Goal: Information Seeking & Learning: Check status

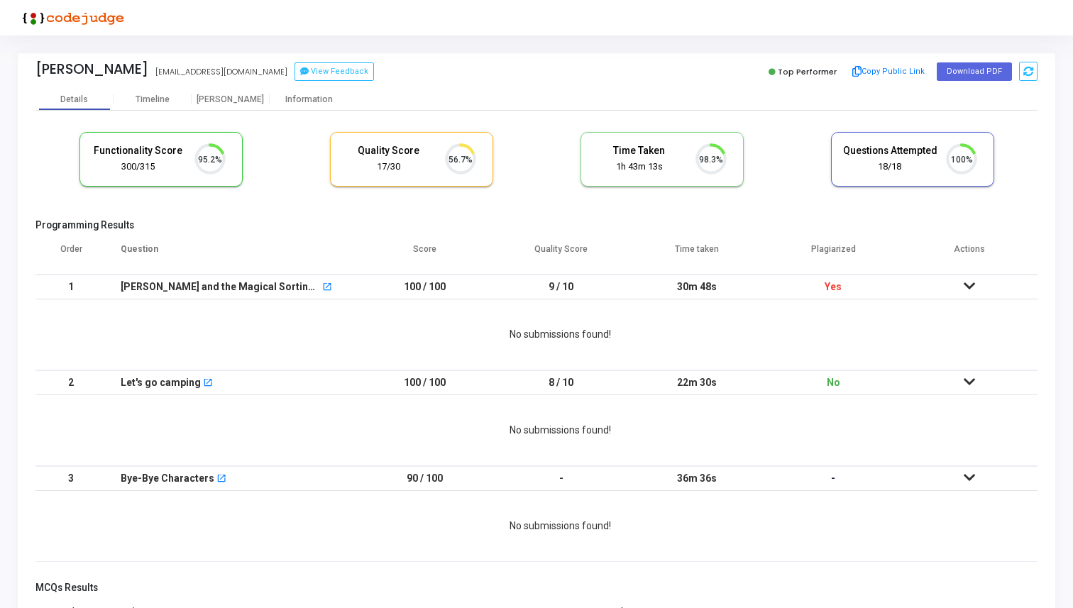
scroll to position [30, 36]
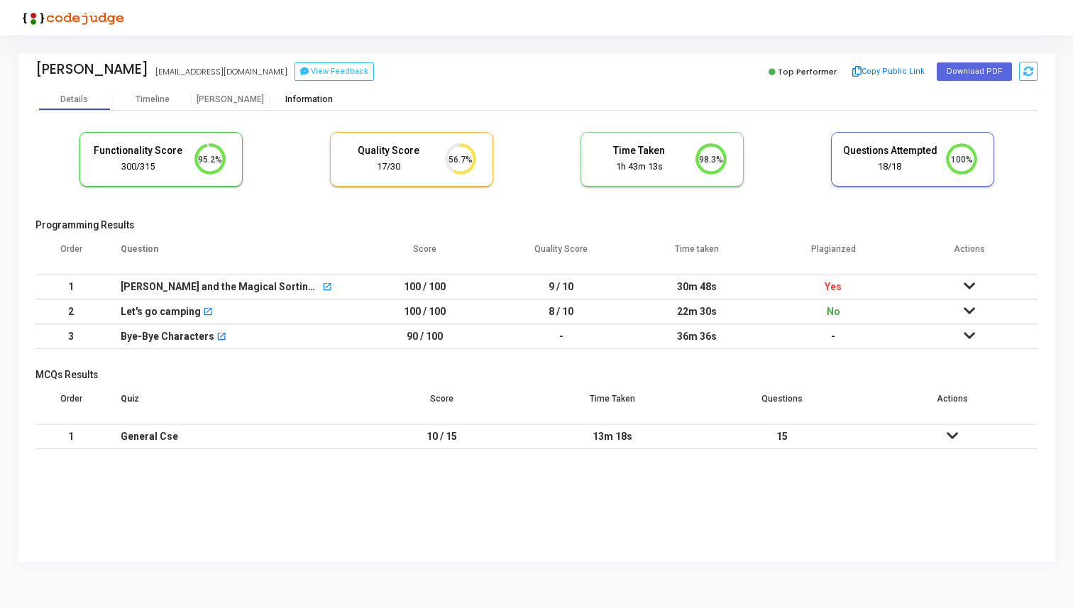
click at [305, 100] on div "Information" at bounding box center [309, 99] width 78 height 11
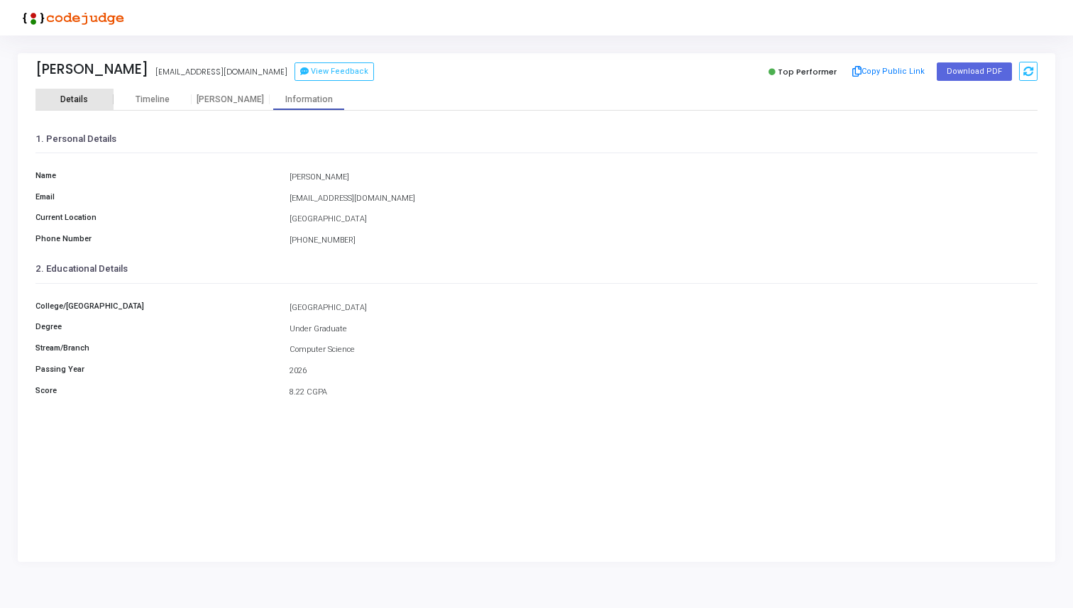
click at [72, 104] on div "Details" at bounding box center [74, 99] width 28 height 11
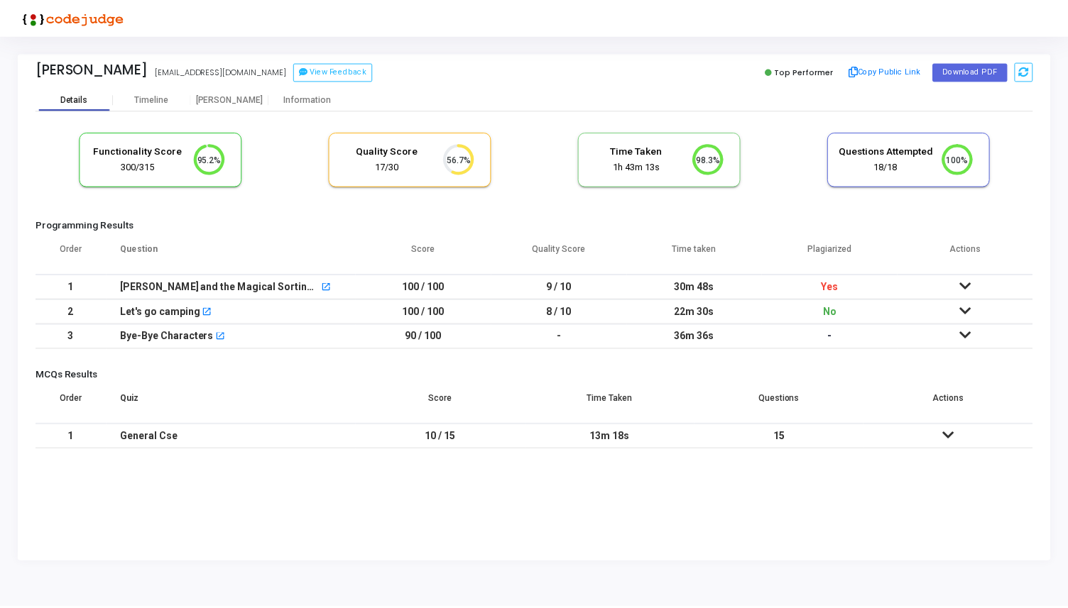
scroll to position [30, 36]
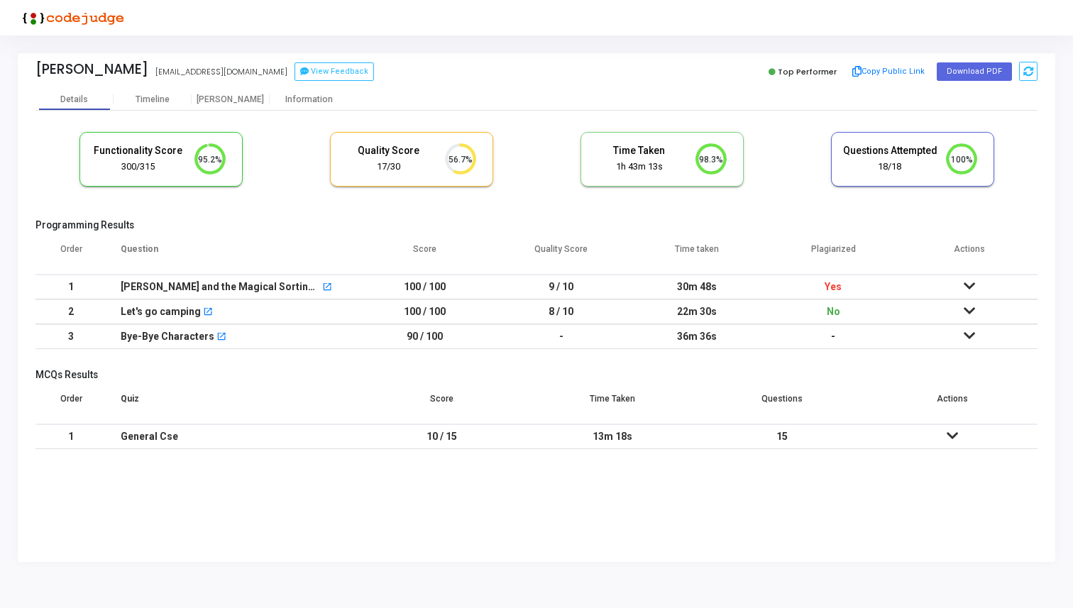
click at [977, 280] on td at bounding box center [969, 287] width 136 height 25
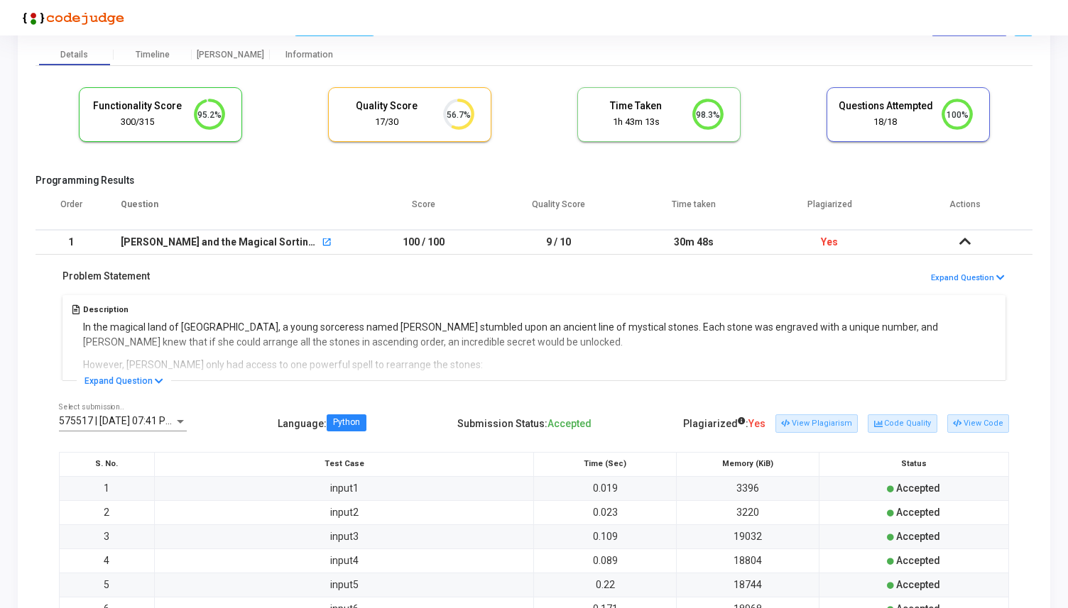
scroll to position [74, 0]
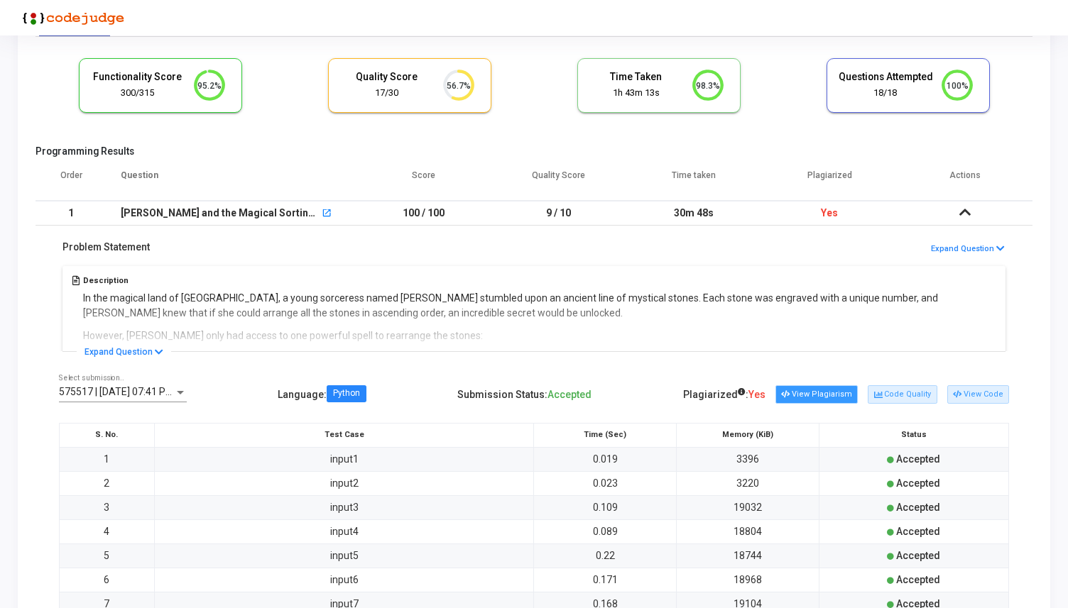
click at [823, 400] on button "View Plagiarism" at bounding box center [816, 394] width 82 height 18
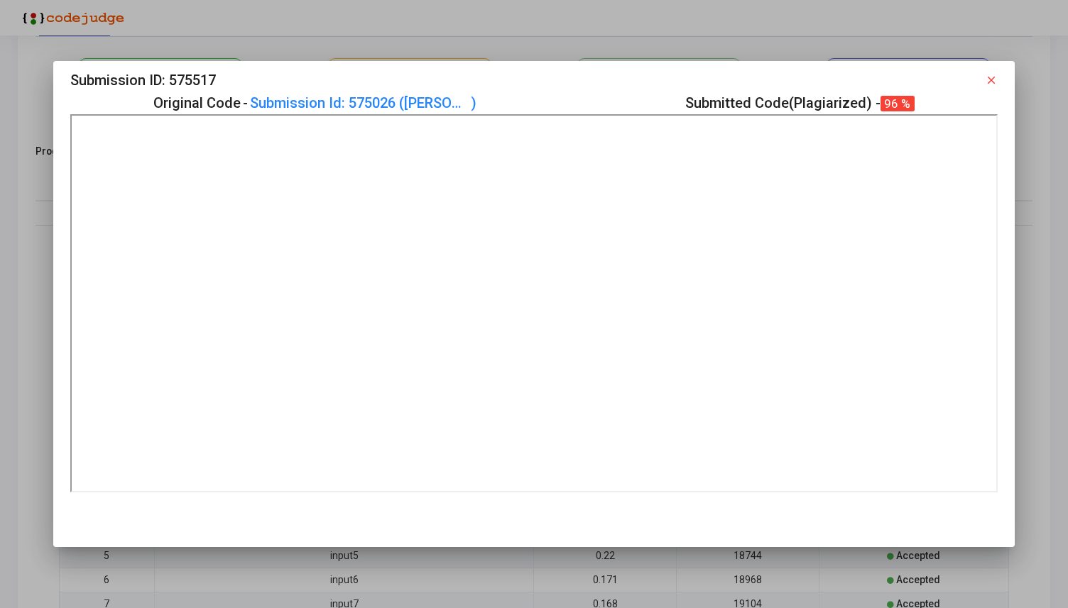
scroll to position [0, 0]
click at [997, 79] on mat-icon "close" at bounding box center [991, 80] width 13 height 13
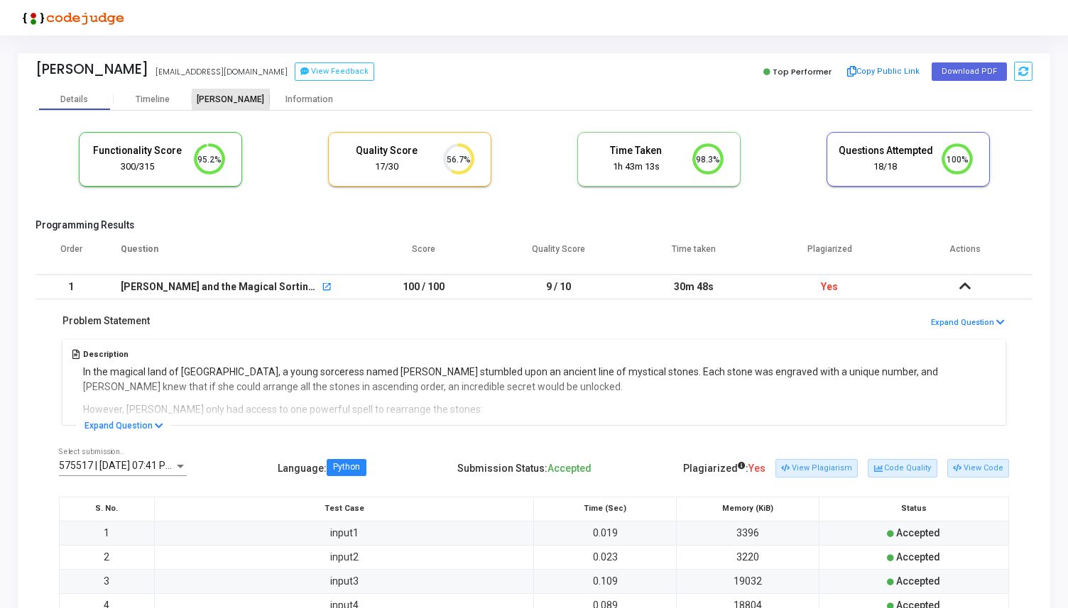
click at [241, 104] on div "[PERSON_NAME]" at bounding box center [231, 99] width 78 height 21
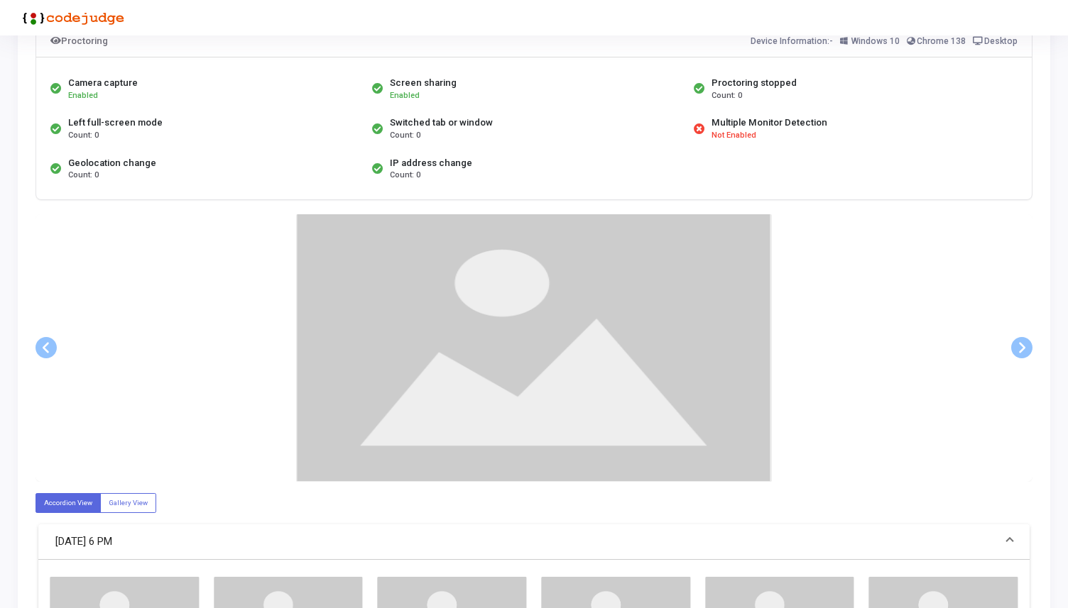
scroll to position [128, 0]
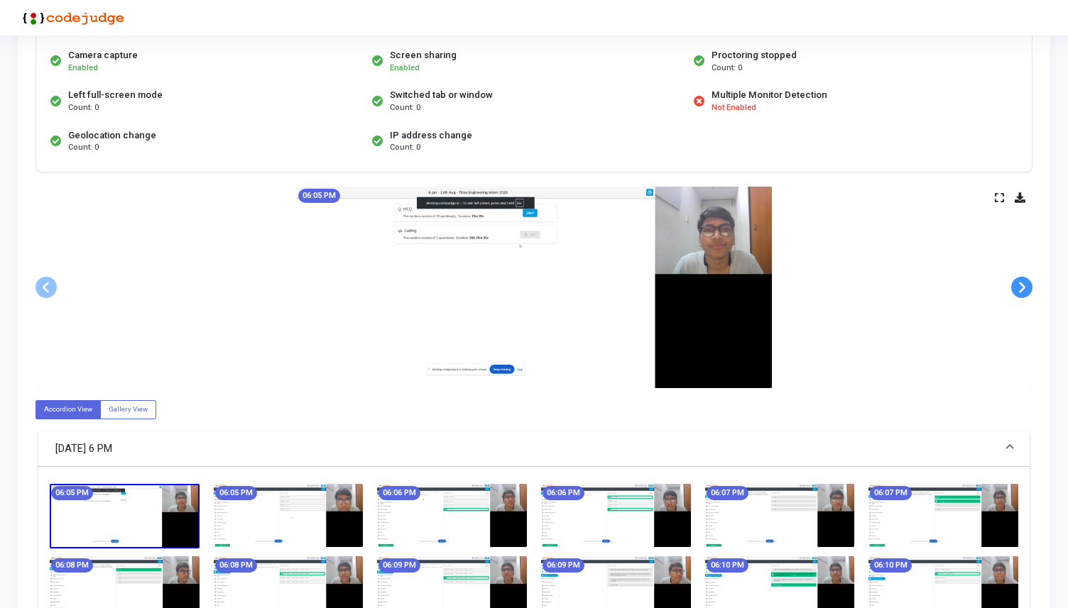
click at [1023, 285] on span at bounding box center [1021, 287] width 21 height 21
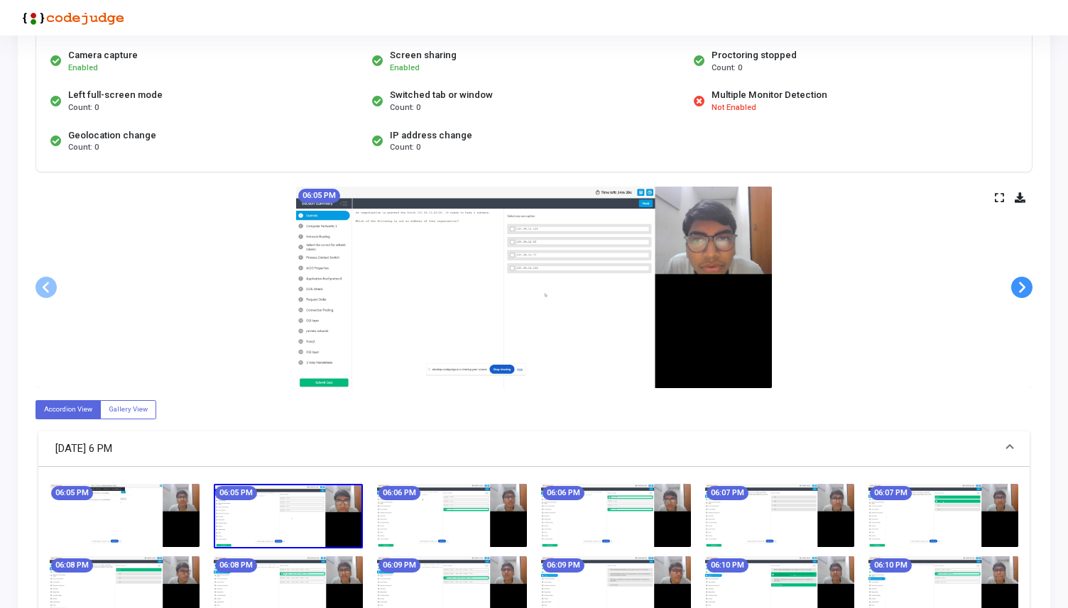
click at [1023, 285] on span at bounding box center [1021, 287] width 21 height 21
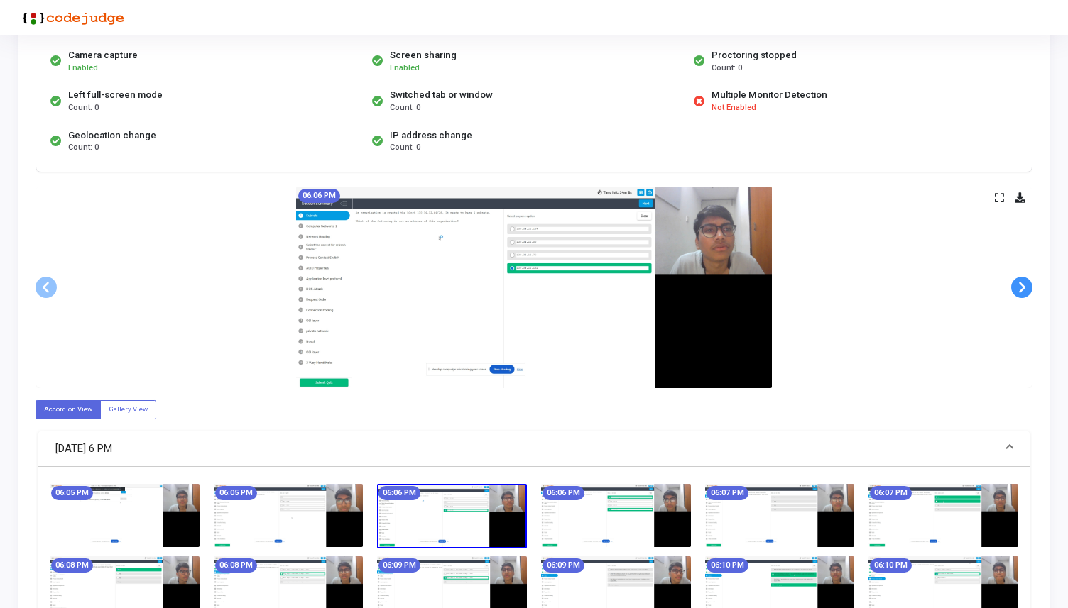
click at [1023, 285] on span at bounding box center [1021, 287] width 21 height 21
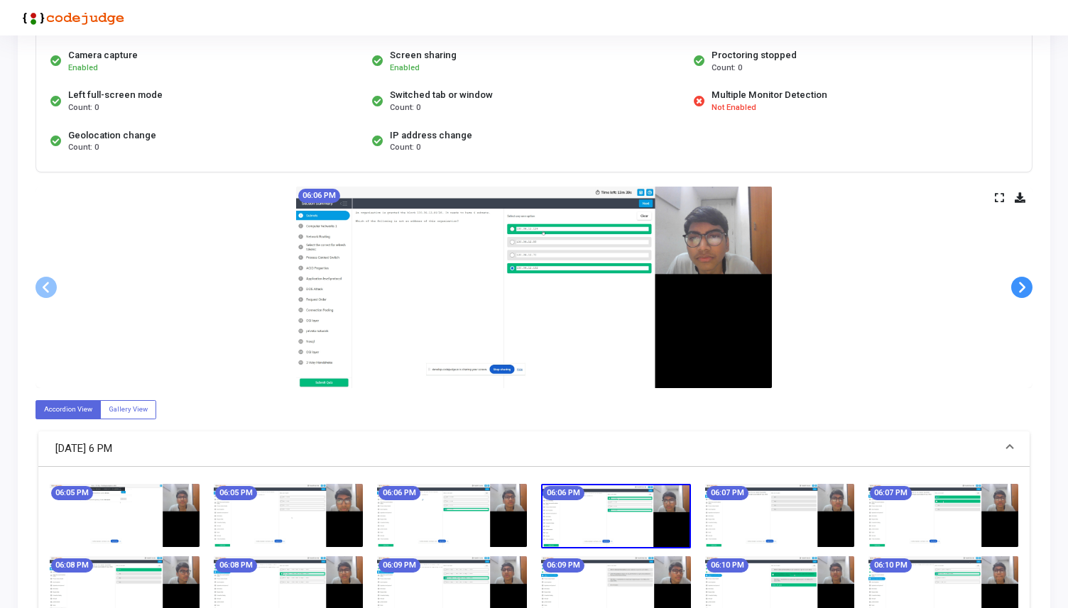
click at [1023, 285] on span at bounding box center [1021, 287] width 21 height 21
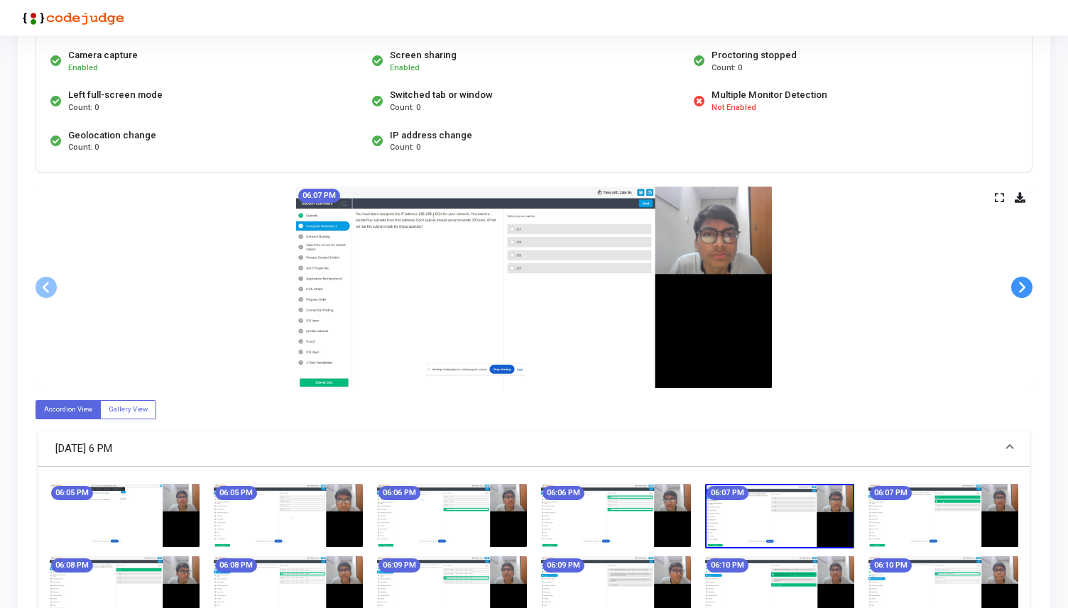
click at [1023, 285] on span at bounding box center [1021, 287] width 21 height 21
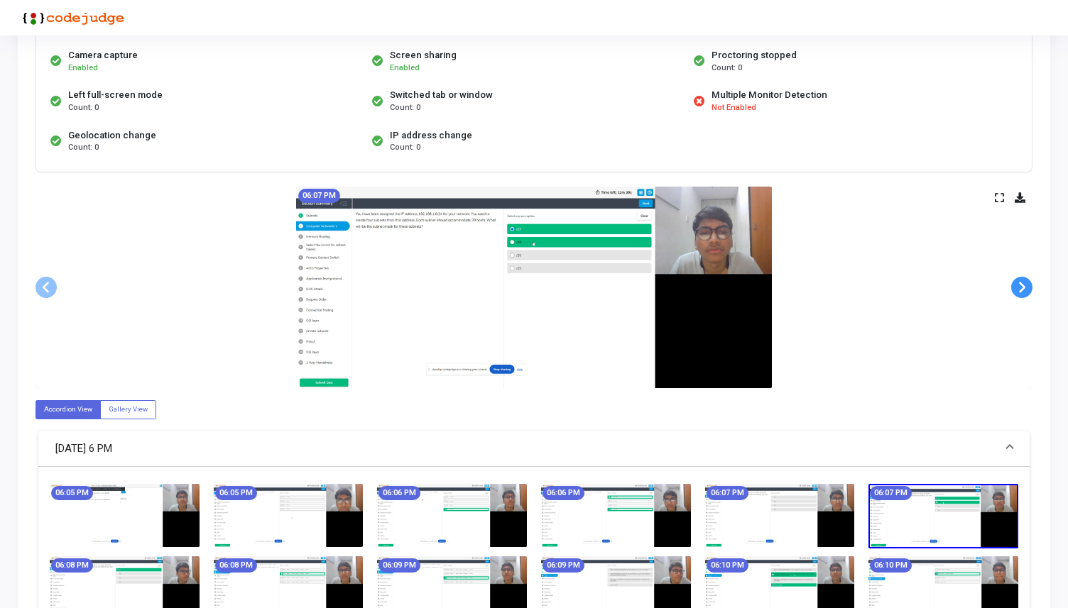
click at [1023, 285] on span at bounding box center [1021, 287] width 21 height 21
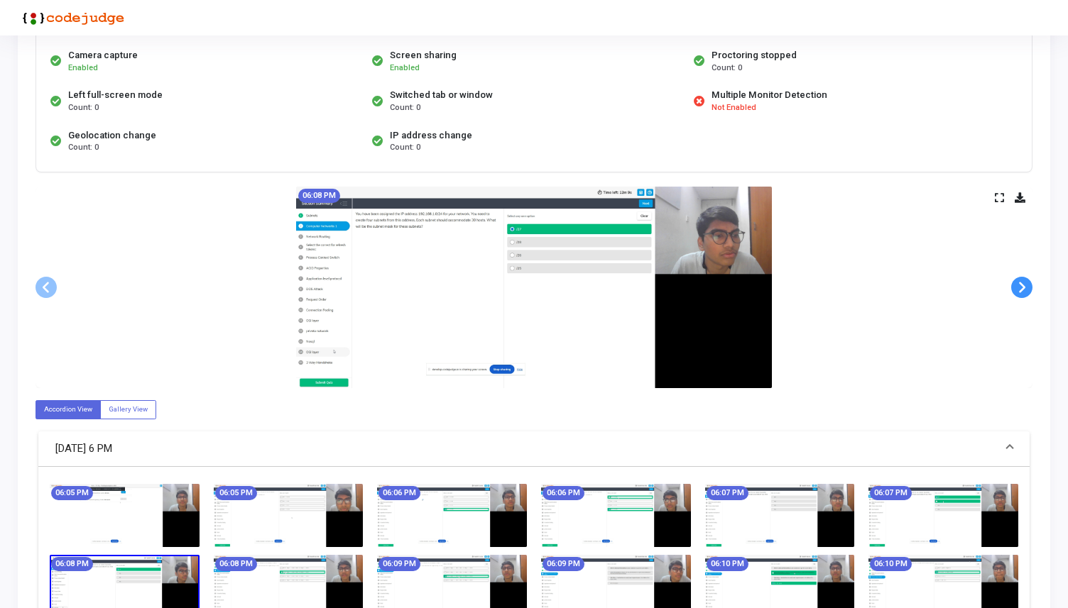
click at [1023, 285] on span at bounding box center [1021, 287] width 21 height 21
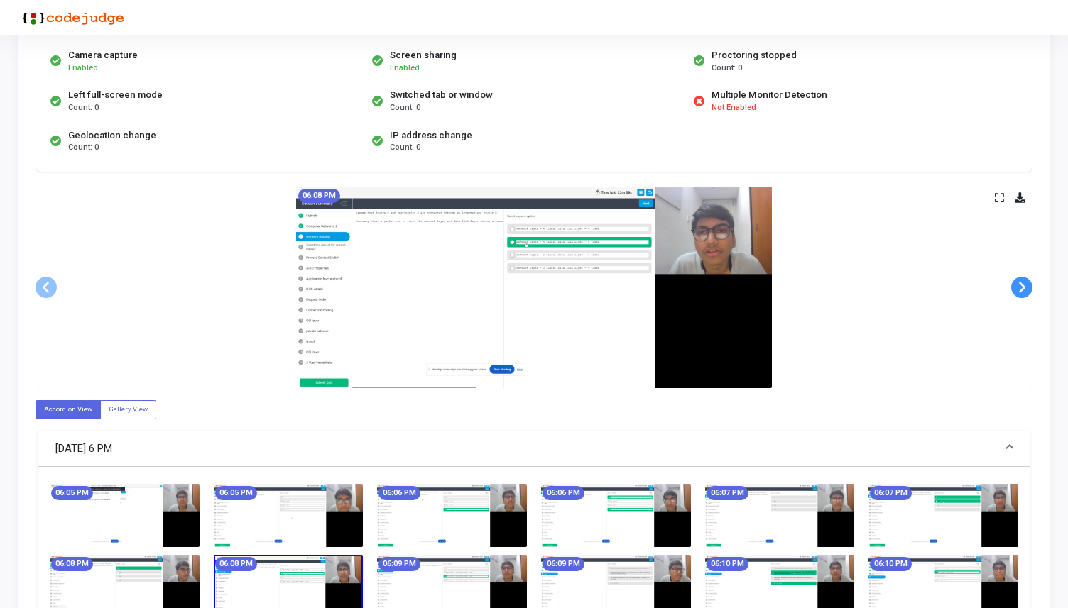
click at [1023, 285] on span at bounding box center [1021, 287] width 21 height 21
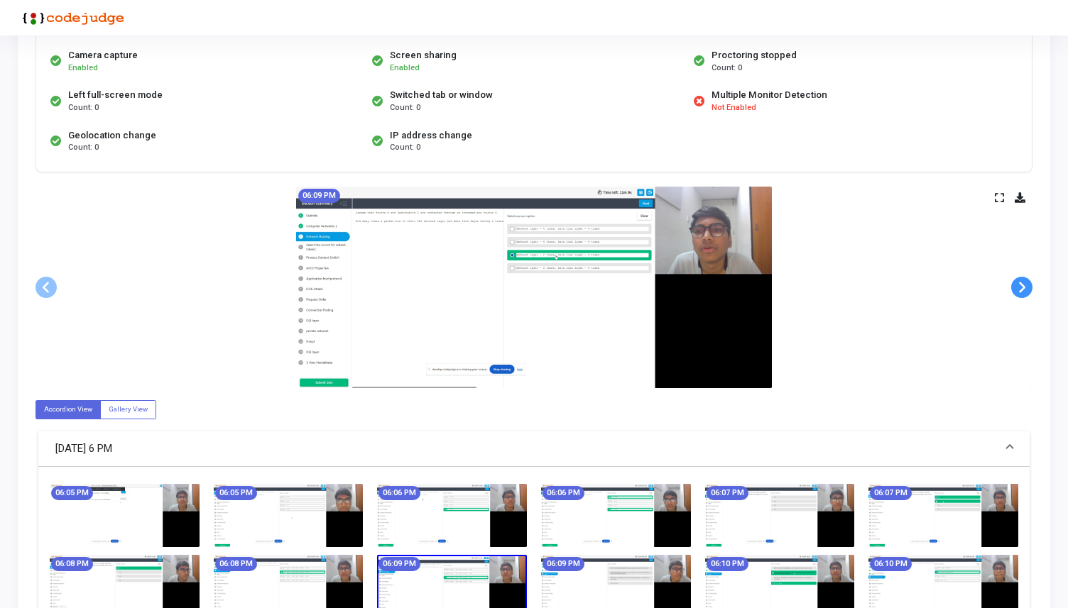
click at [1023, 285] on span at bounding box center [1021, 287] width 21 height 21
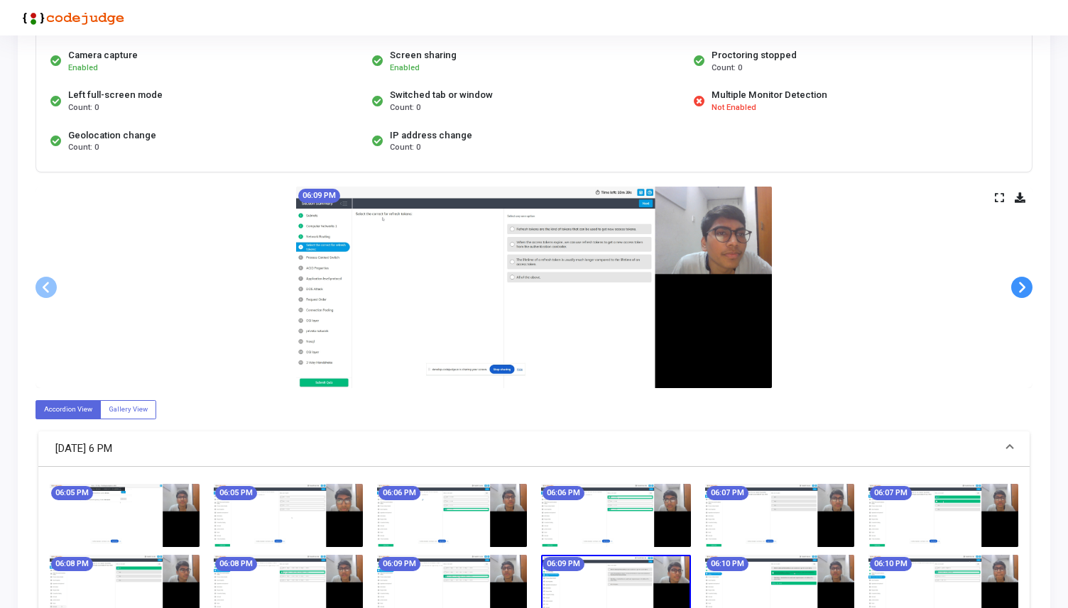
click at [1023, 285] on span at bounding box center [1021, 287] width 21 height 21
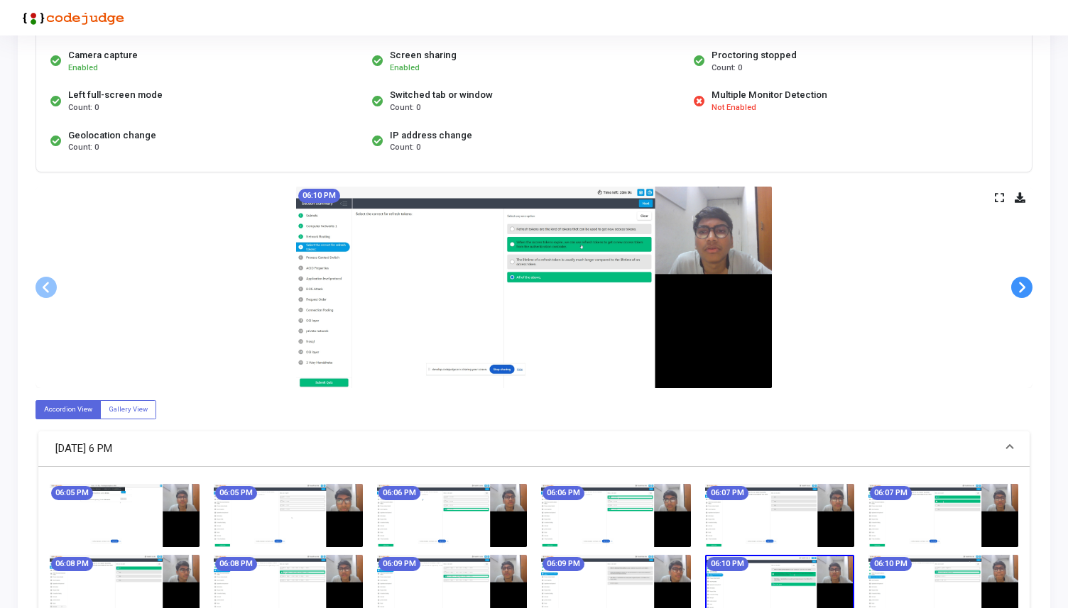
click at [1023, 285] on span at bounding box center [1021, 287] width 21 height 21
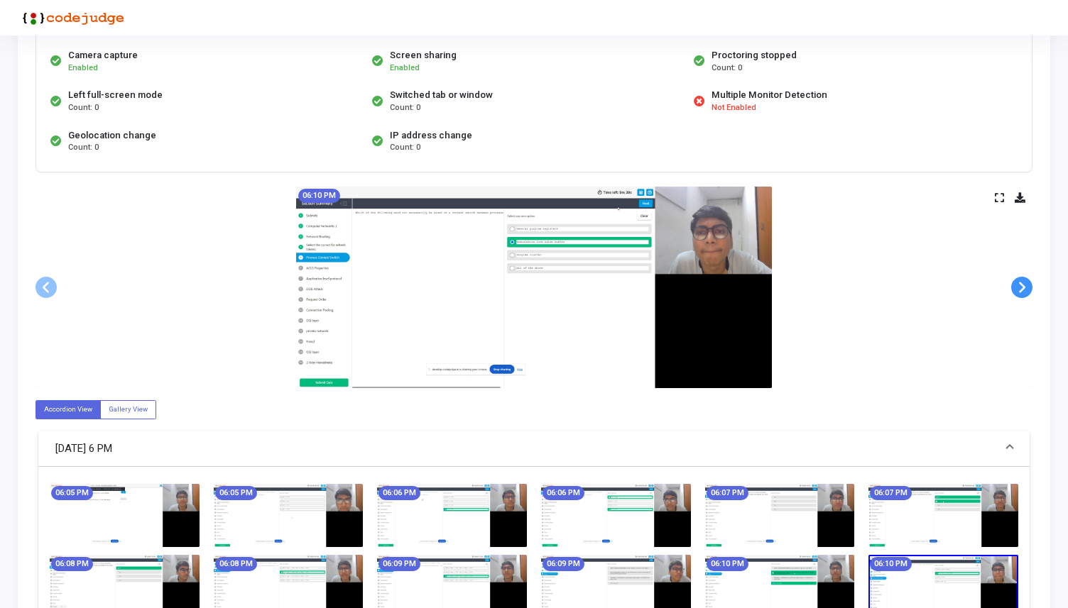
click at [1023, 285] on span at bounding box center [1021, 287] width 21 height 21
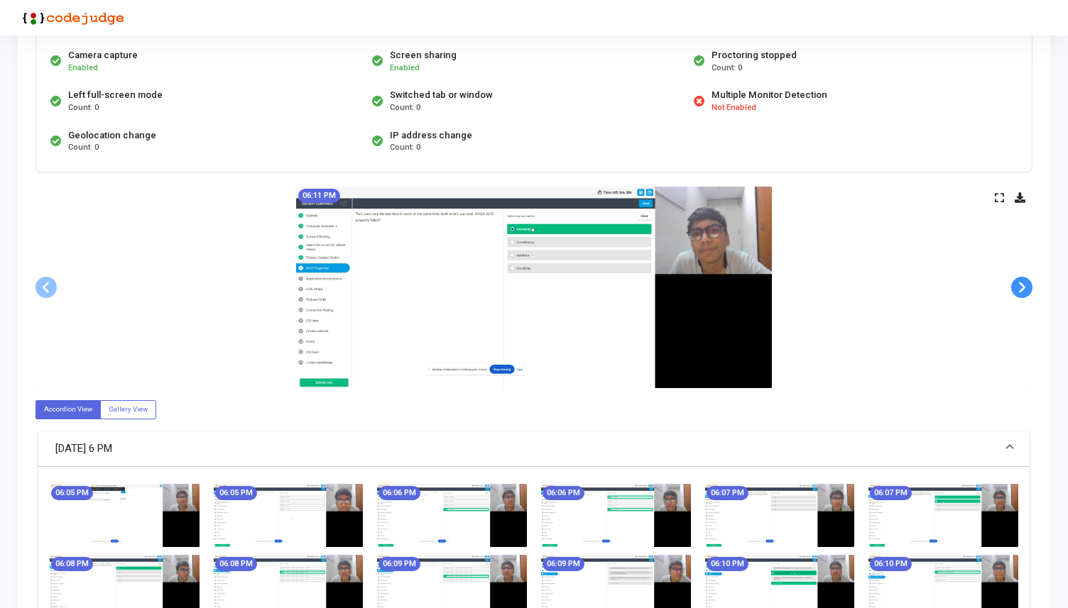
click at [1023, 285] on span at bounding box center [1021, 287] width 21 height 21
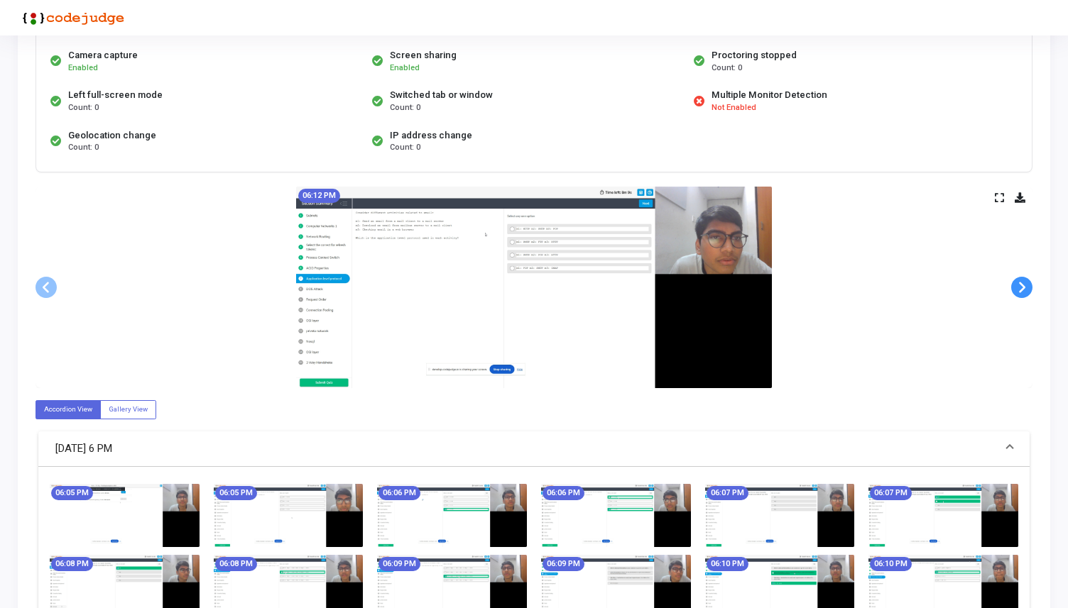
click at [1023, 285] on span at bounding box center [1021, 287] width 21 height 21
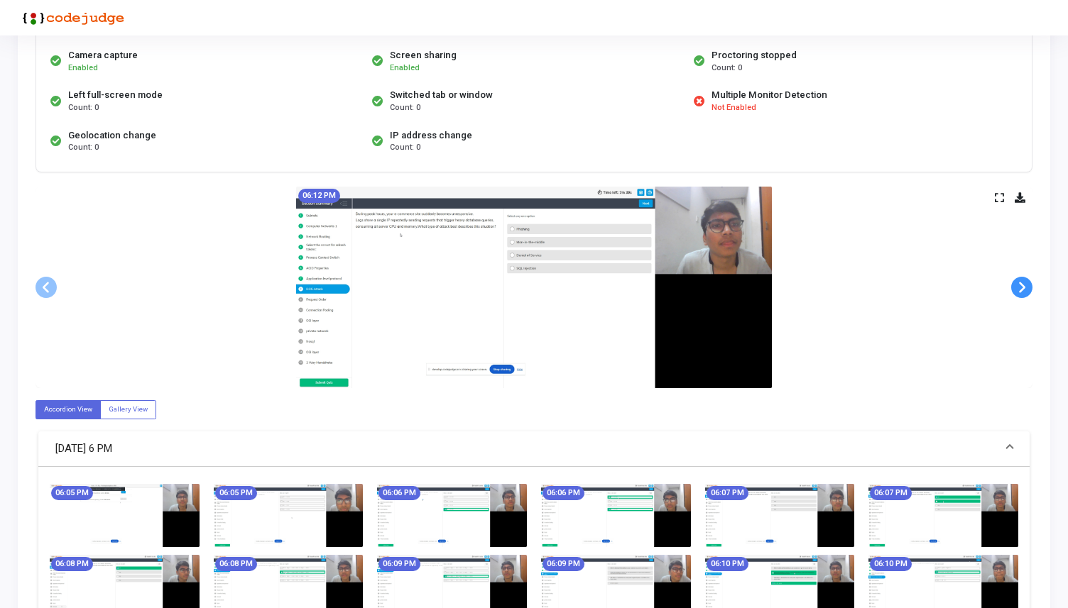
click at [1023, 285] on span at bounding box center [1021, 287] width 21 height 21
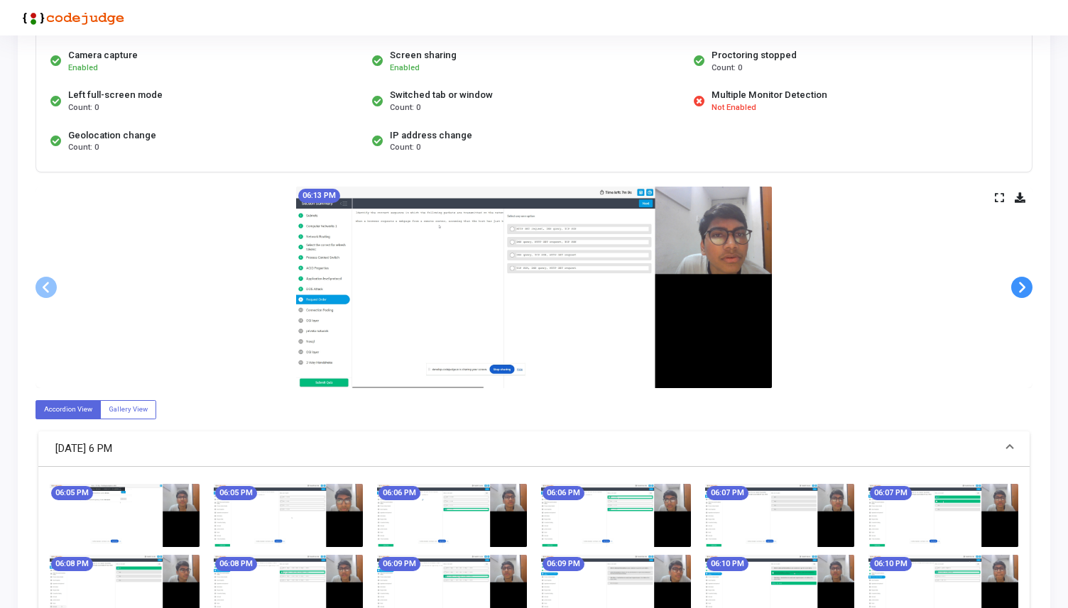
click at [1023, 285] on span at bounding box center [1021, 287] width 21 height 21
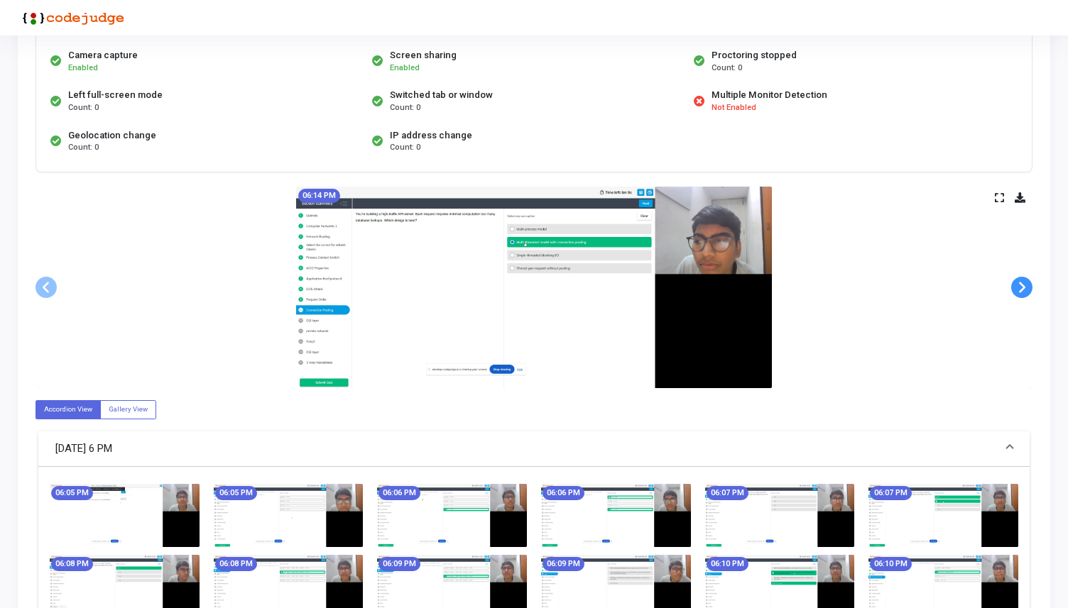
click at [1023, 285] on span at bounding box center [1021, 287] width 21 height 21
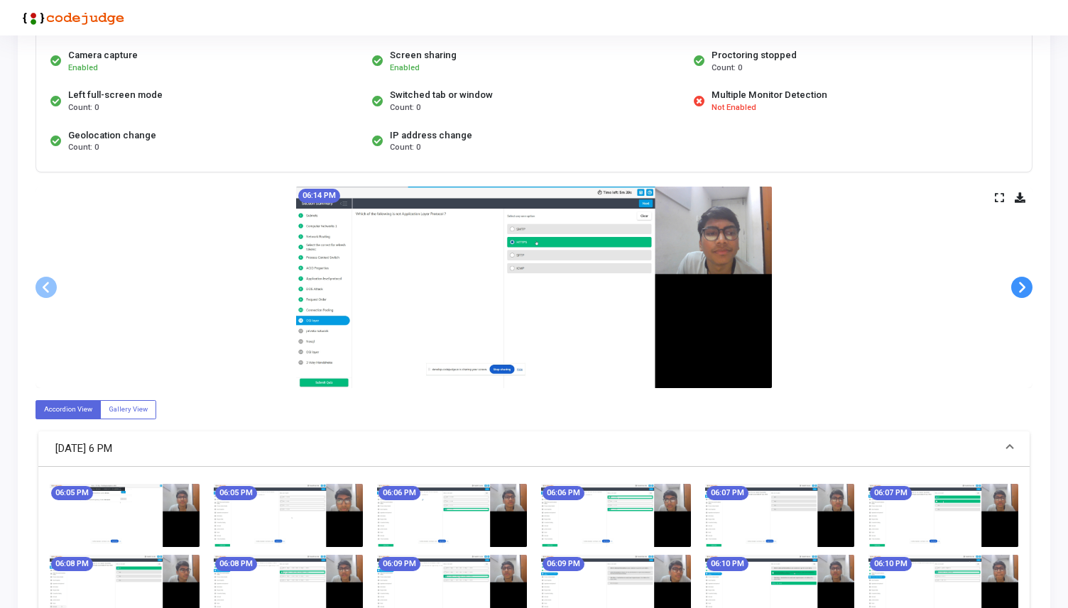
click at [1023, 285] on span at bounding box center [1021, 287] width 21 height 21
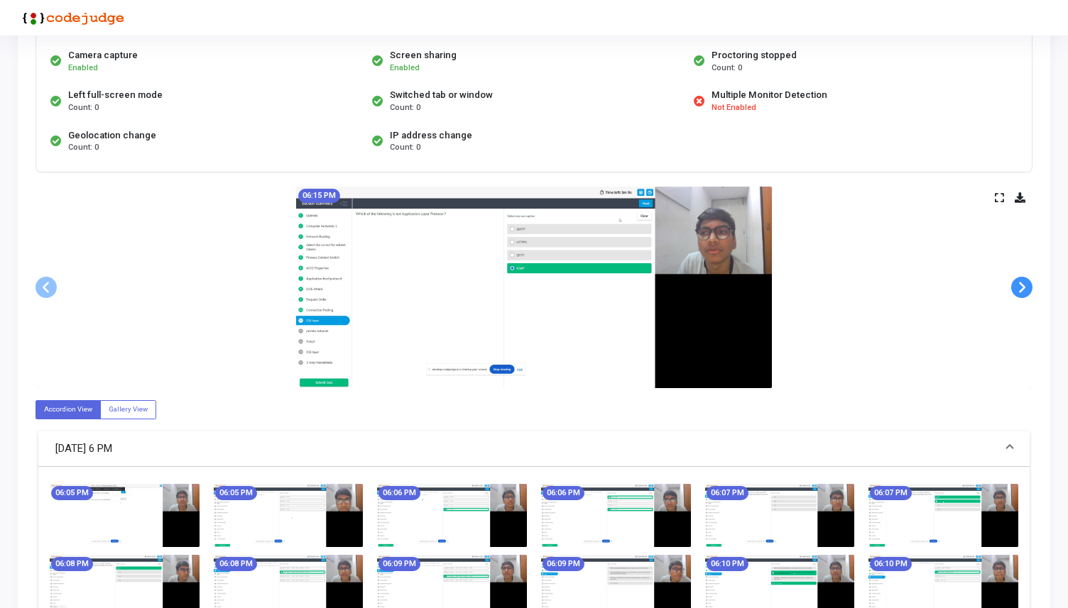
click at [1023, 286] on span at bounding box center [1021, 287] width 21 height 21
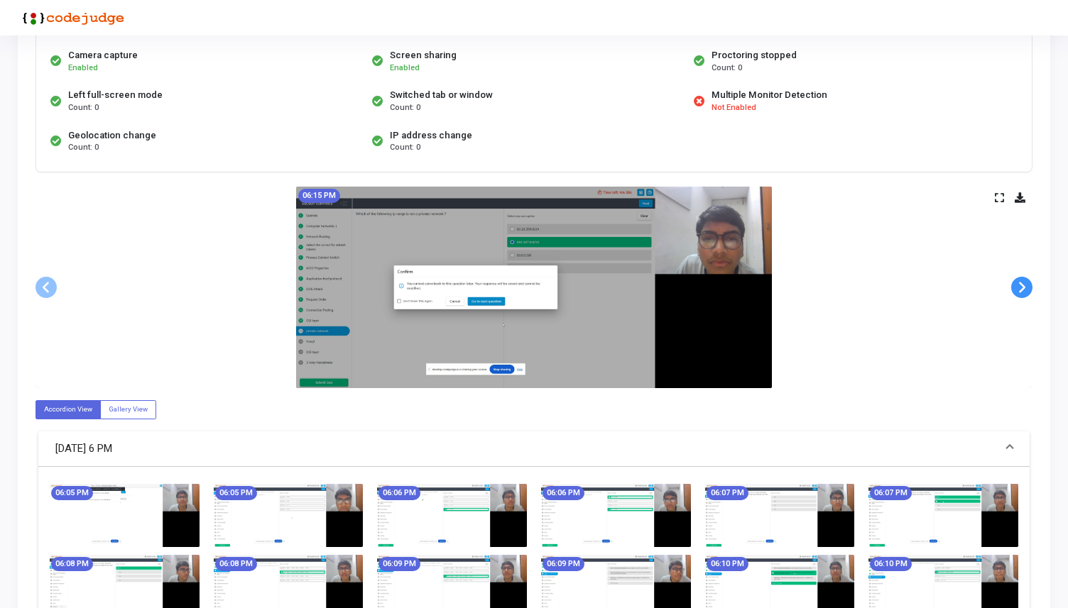
click at [1023, 286] on span at bounding box center [1021, 287] width 21 height 21
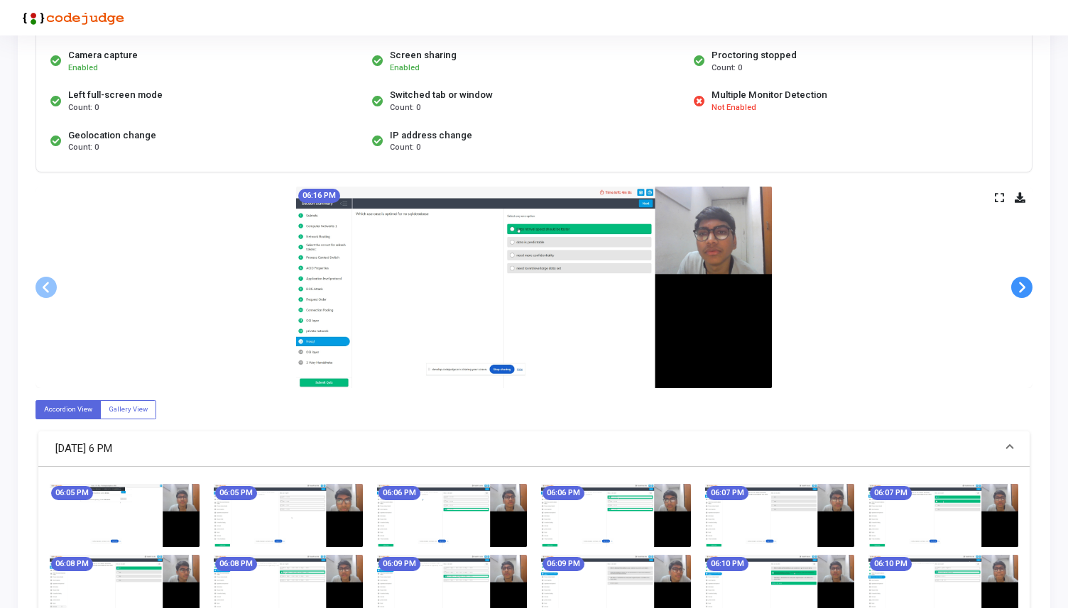
click at [1023, 286] on span at bounding box center [1021, 287] width 21 height 21
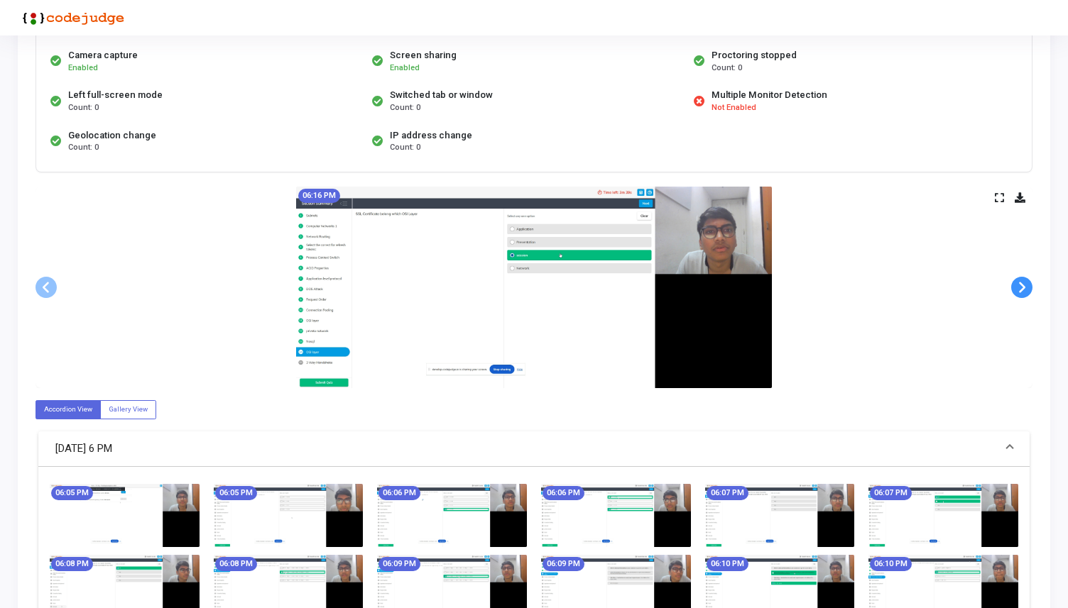
click at [1023, 286] on span at bounding box center [1021, 287] width 21 height 21
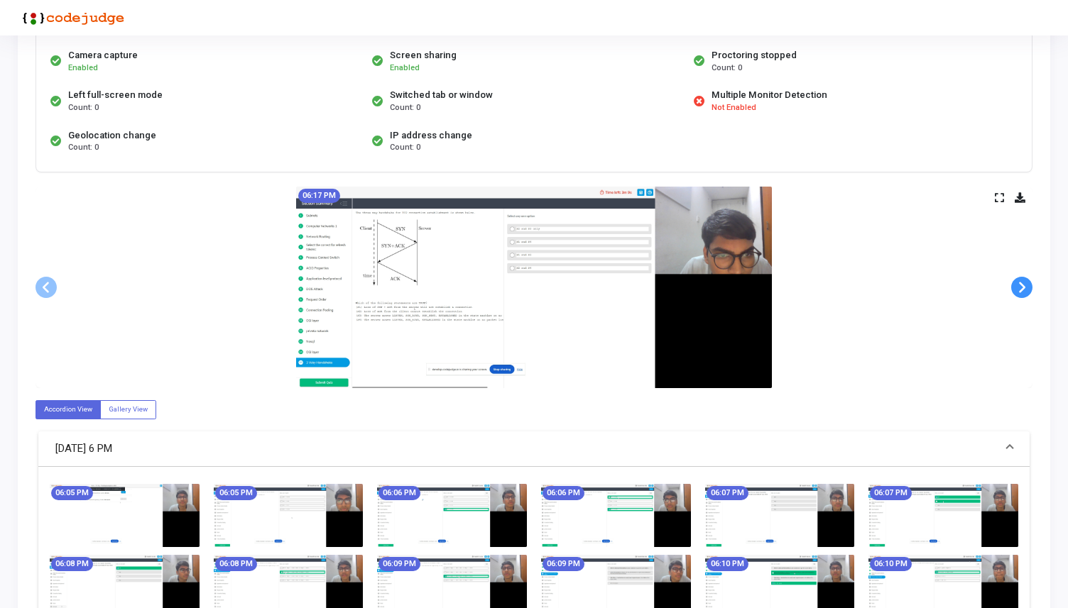
click at [1023, 286] on span at bounding box center [1021, 287] width 21 height 21
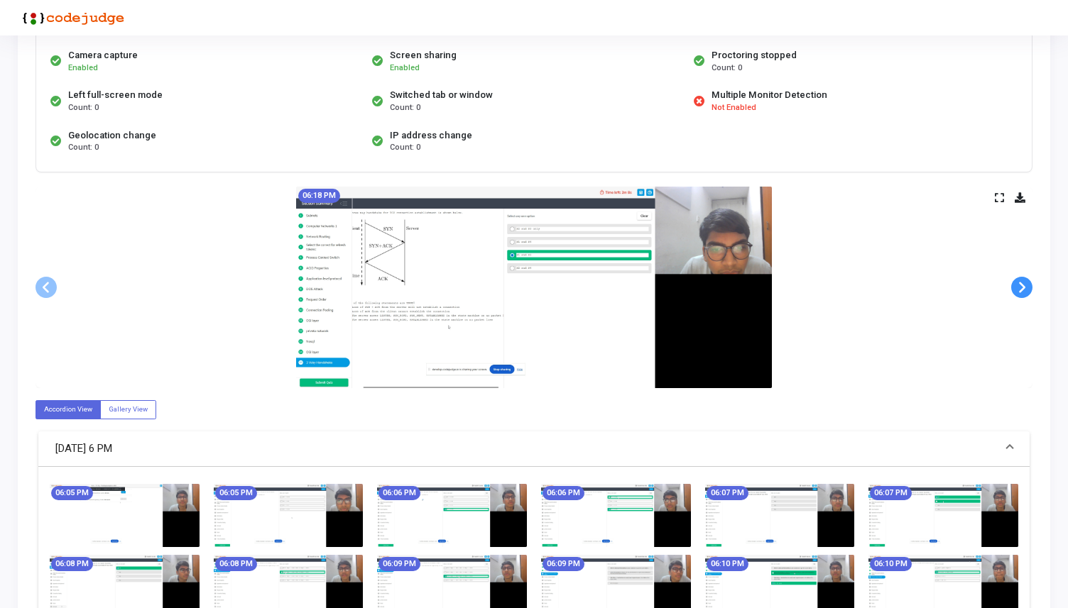
click at [1023, 286] on span at bounding box center [1021, 287] width 21 height 21
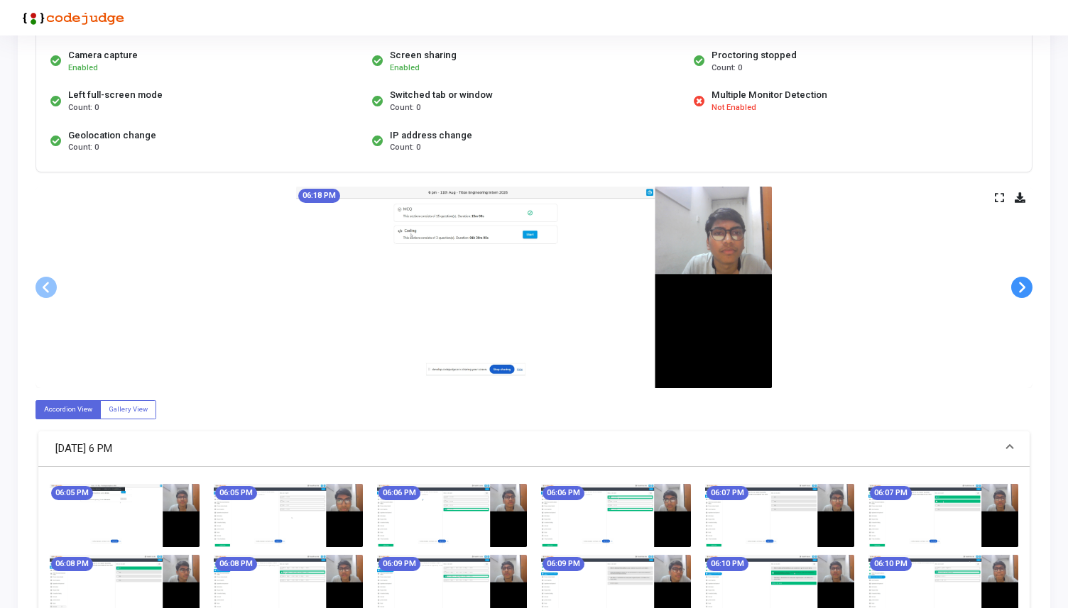
click at [1023, 286] on span at bounding box center [1021, 287] width 21 height 21
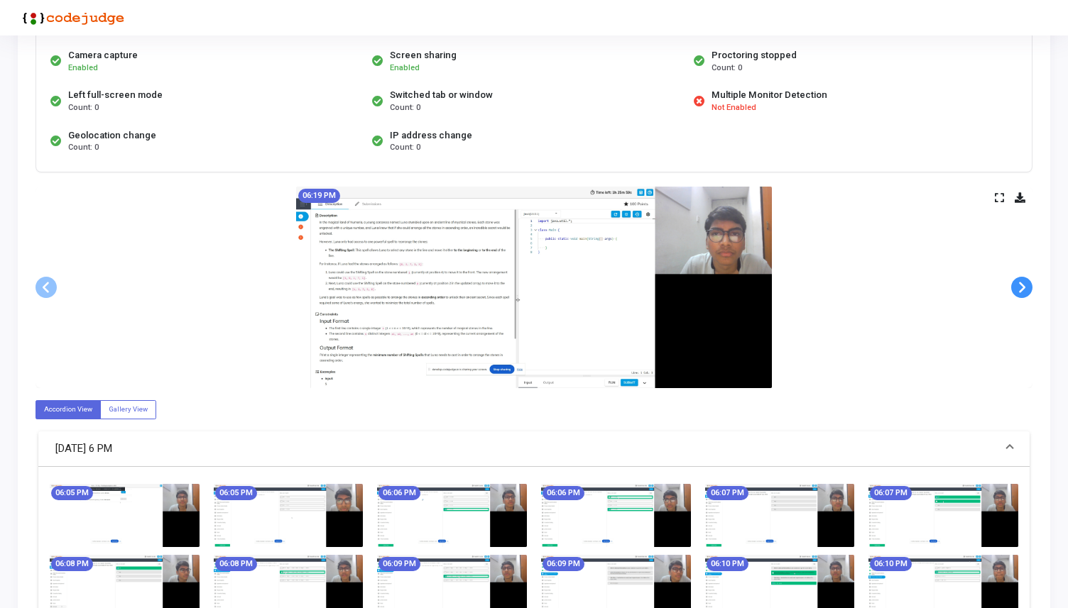
click at [1023, 286] on span at bounding box center [1021, 287] width 21 height 21
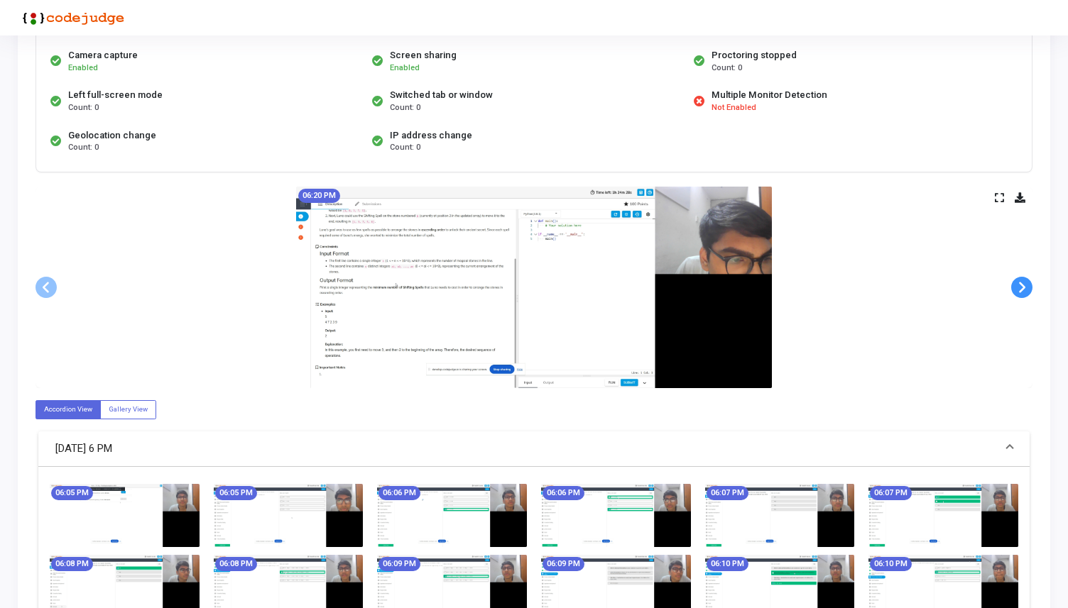
click at [1023, 286] on span at bounding box center [1021, 287] width 21 height 21
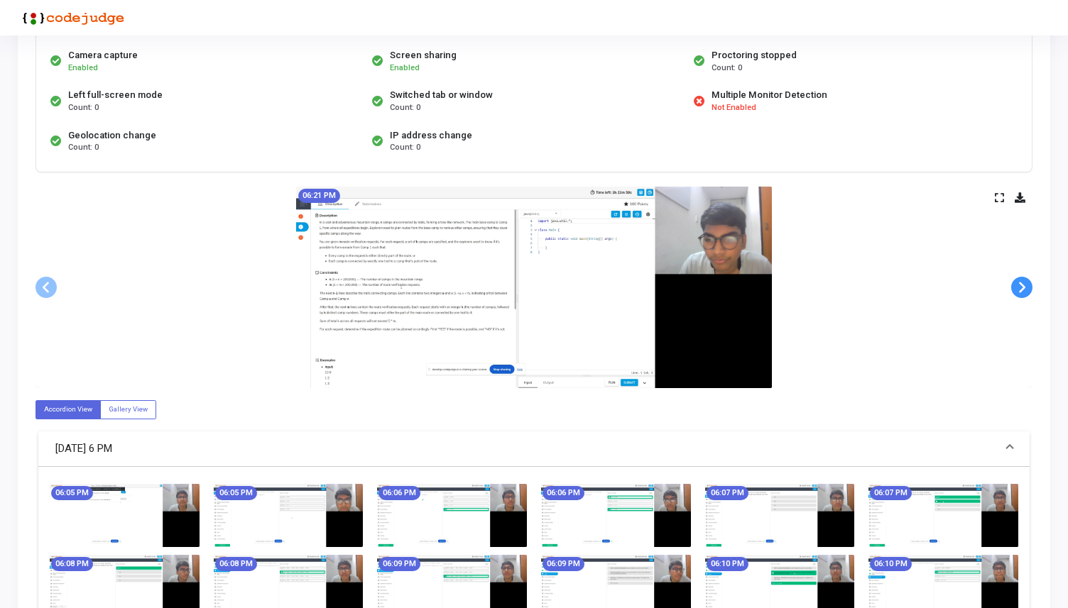
click at [1023, 286] on span at bounding box center [1021, 287] width 21 height 21
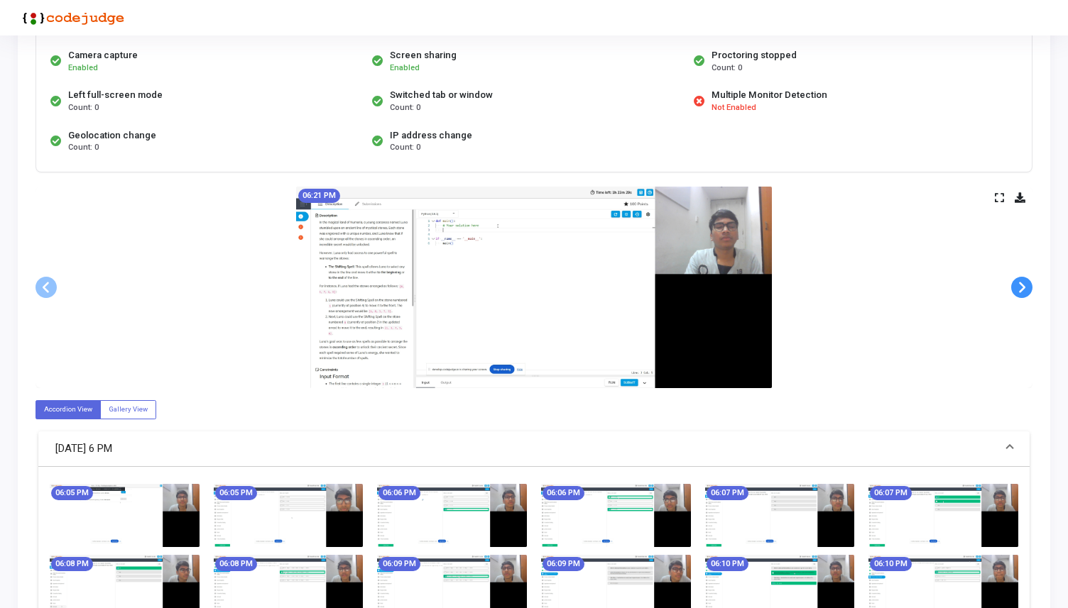
click at [1023, 286] on span at bounding box center [1021, 287] width 21 height 21
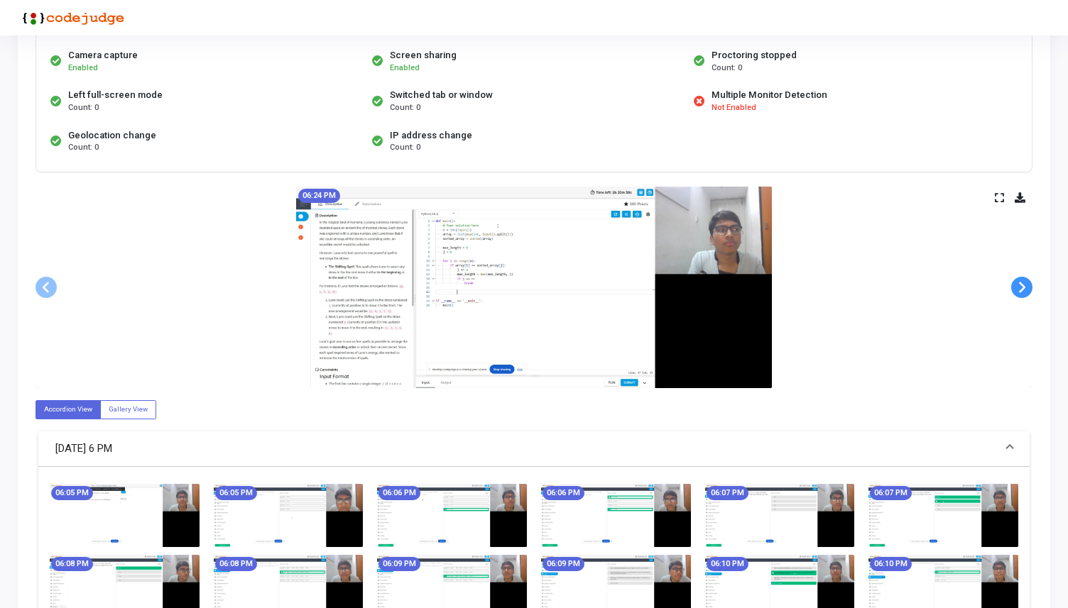
click at [1023, 286] on span at bounding box center [1021, 287] width 21 height 21
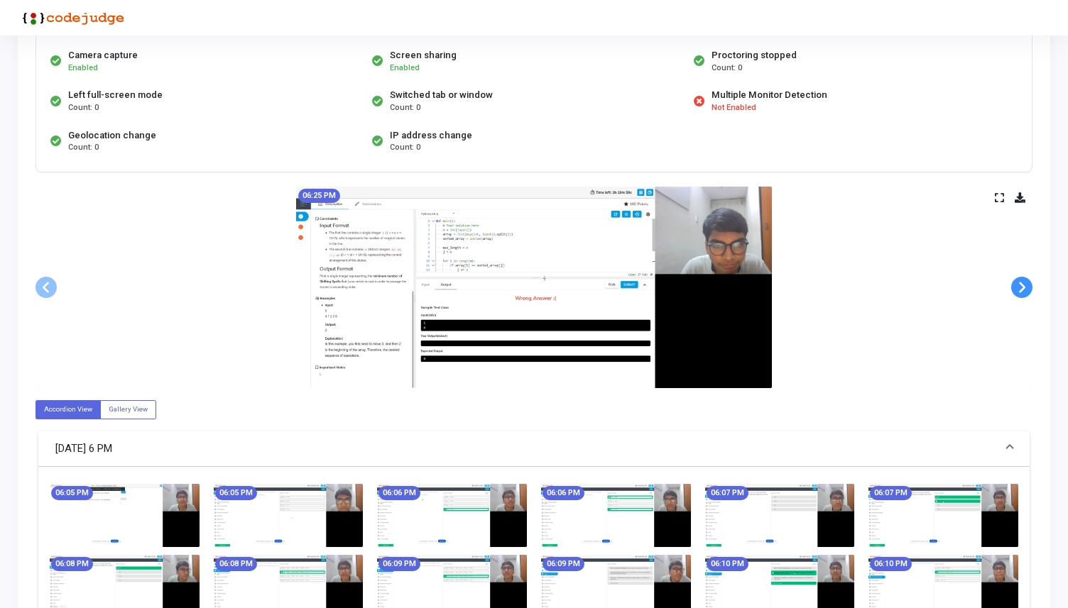
click at [1023, 286] on span at bounding box center [1021, 287] width 21 height 21
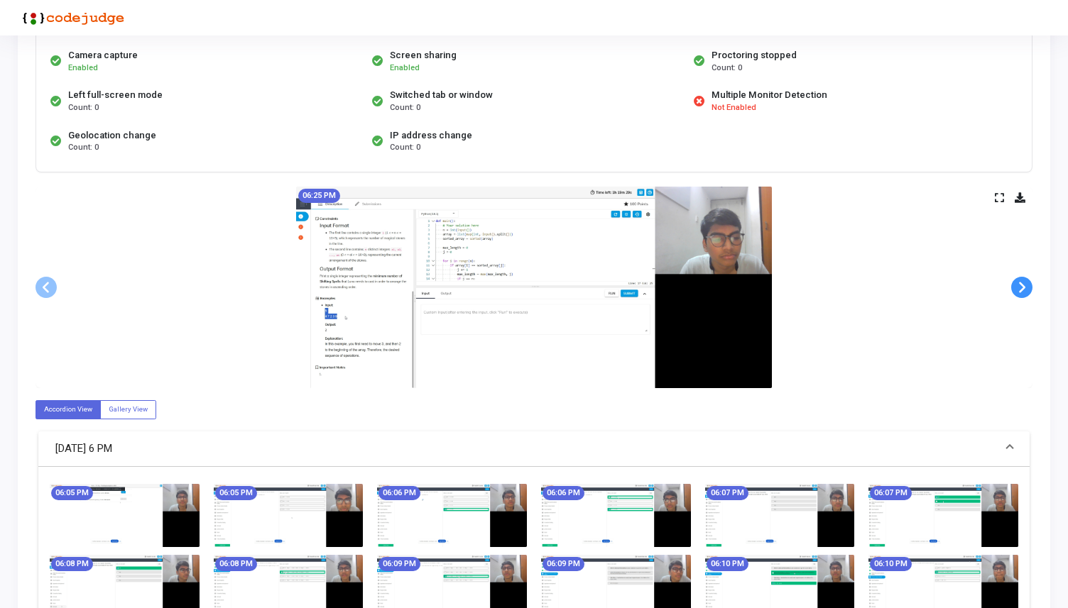
click at [1023, 286] on span at bounding box center [1021, 287] width 21 height 21
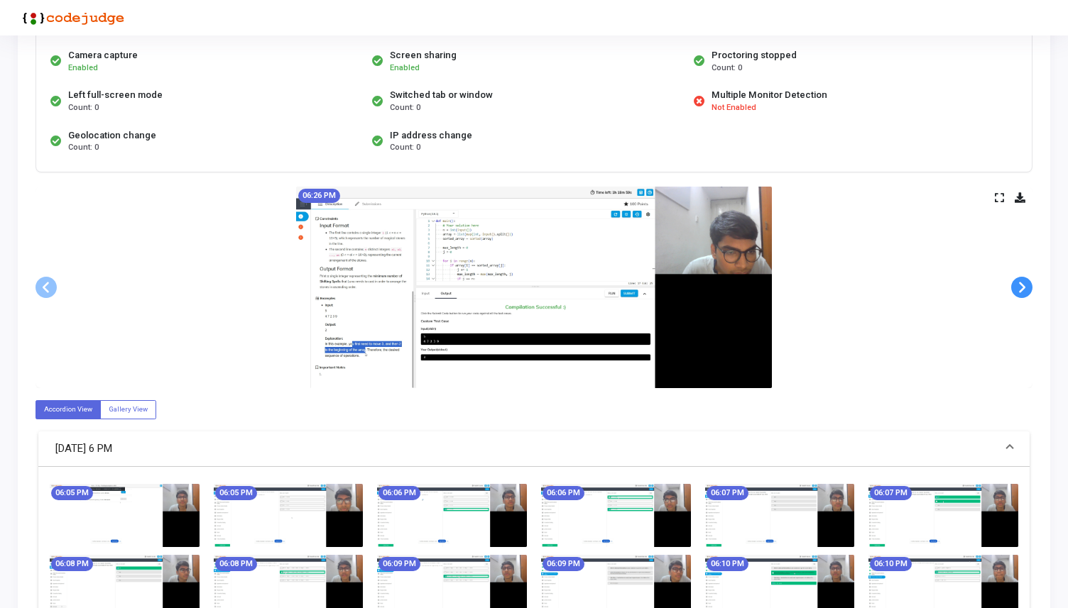
click at [1023, 286] on span at bounding box center [1021, 287] width 21 height 21
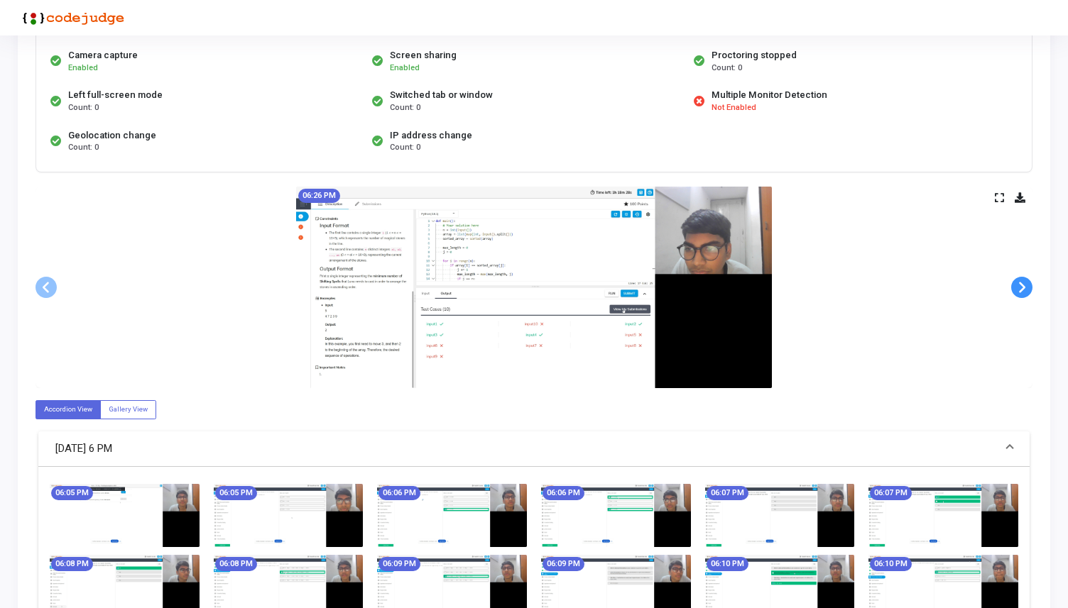
click at [1023, 286] on span at bounding box center [1021, 287] width 21 height 21
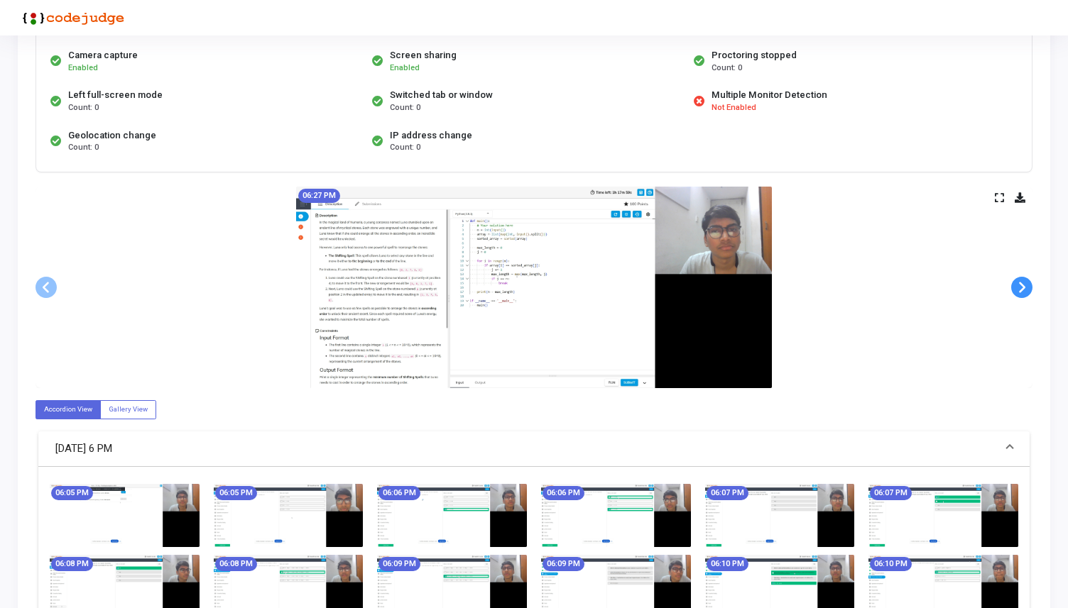
click at [1023, 286] on span at bounding box center [1021, 287] width 21 height 21
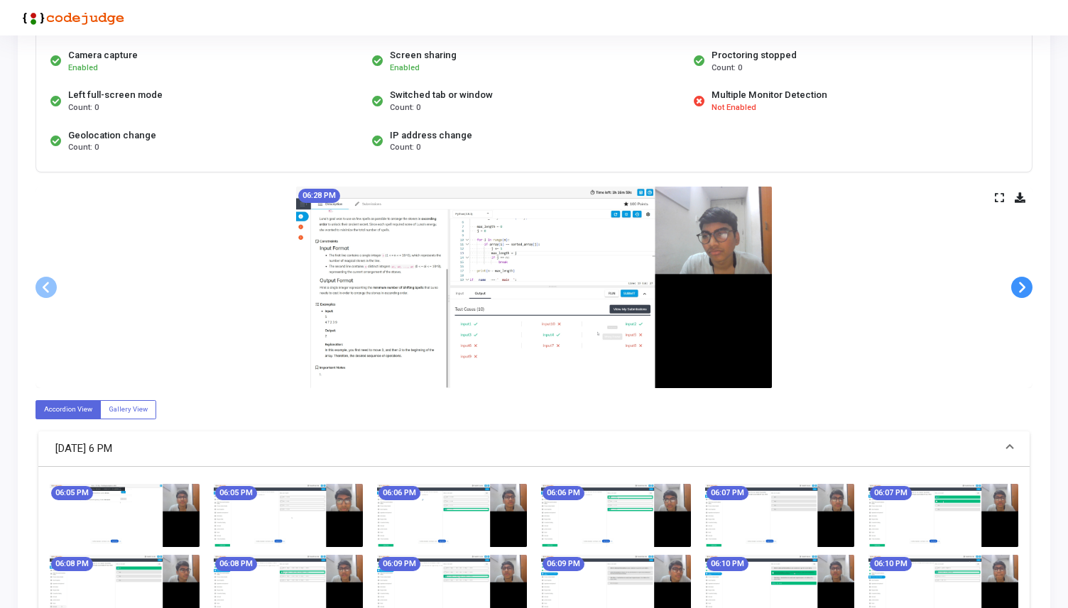
click at [1023, 286] on span at bounding box center [1021, 287] width 21 height 21
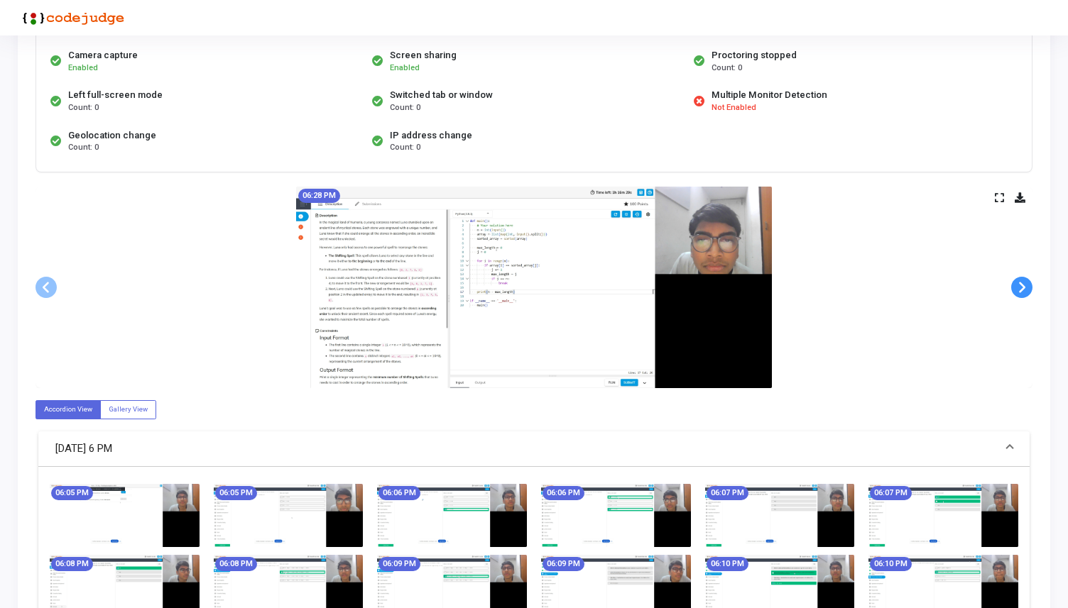
click at [1023, 286] on span at bounding box center [1021, 287] width 21 height 21
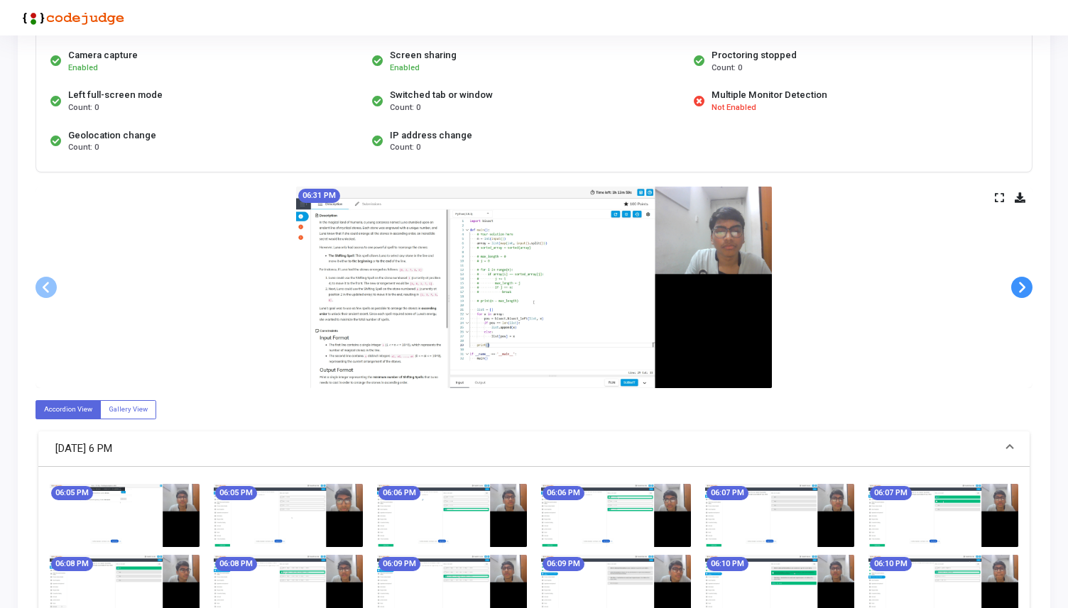
click at [1023, 286] on span at bounding box center [1021, 287] width 21 height 21
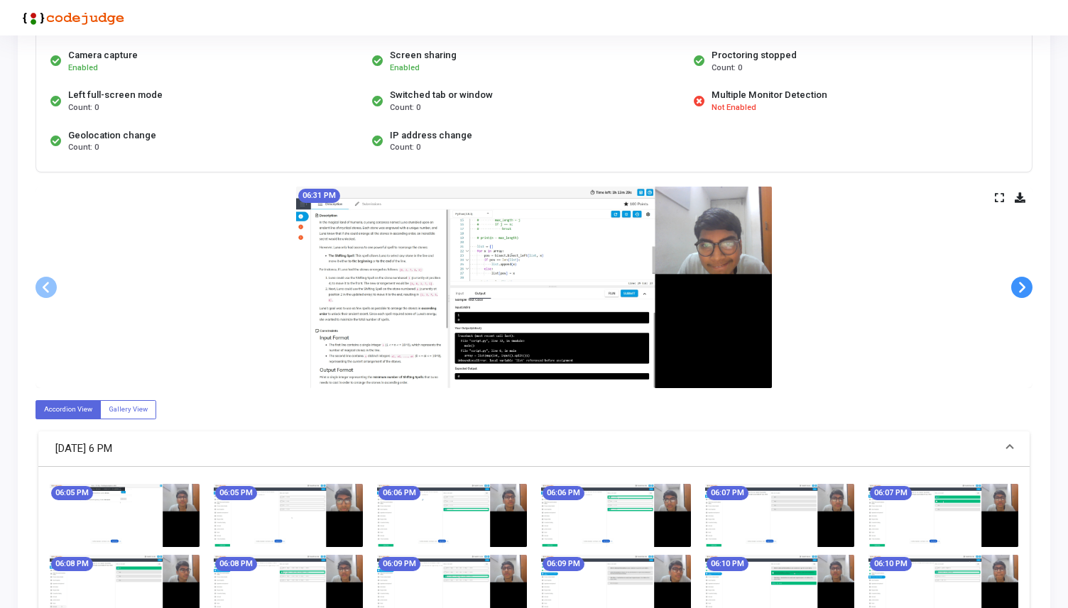
click at [1023, 286] on span at bounding box center [1021, 287] width 21 height 21
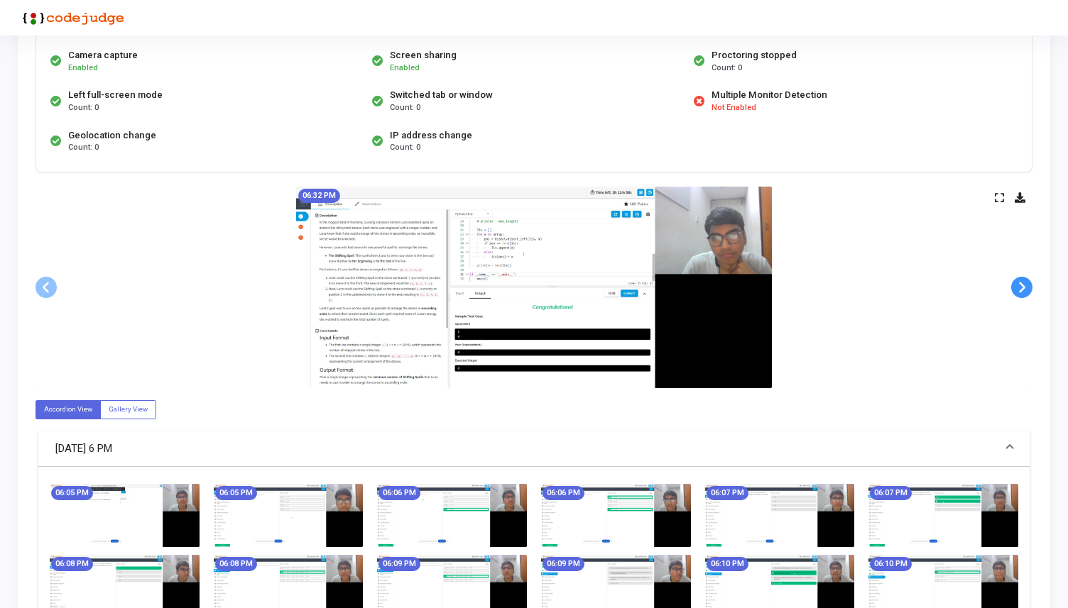
click at [1023, 286] on span at bounding box center [1021, 287] width 21 height 21
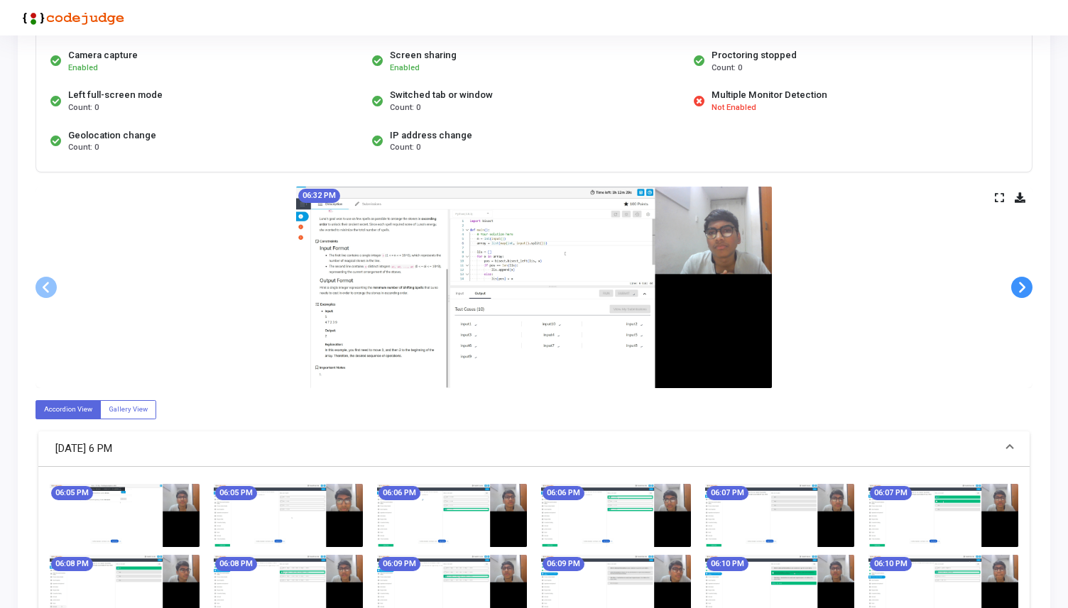
click at [1023, 286] on span at bounding box center [1021, 287] width 21 height 21
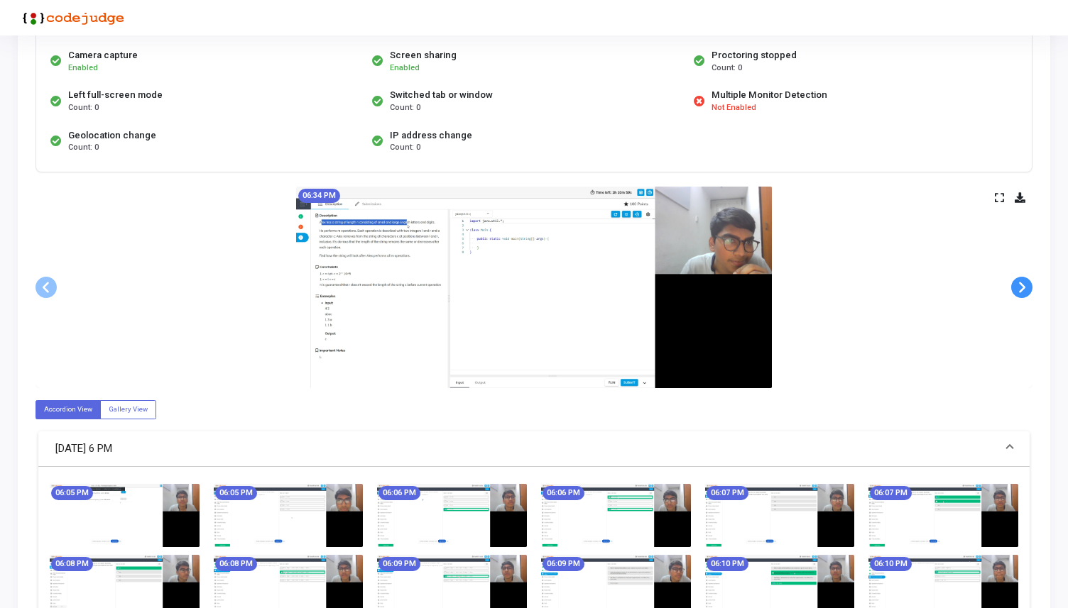
click at [1023, 286] on span at bounding box center [1021, 287] width 21 height 21
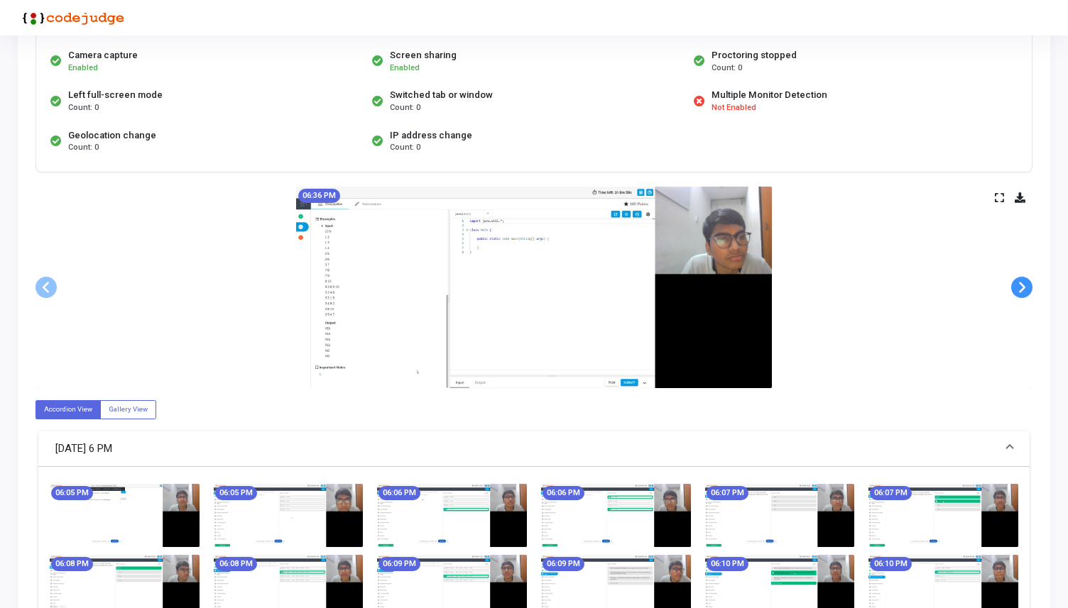
click at [1023, 286] on span at bounding box center [1021, 287] width 21 height 21
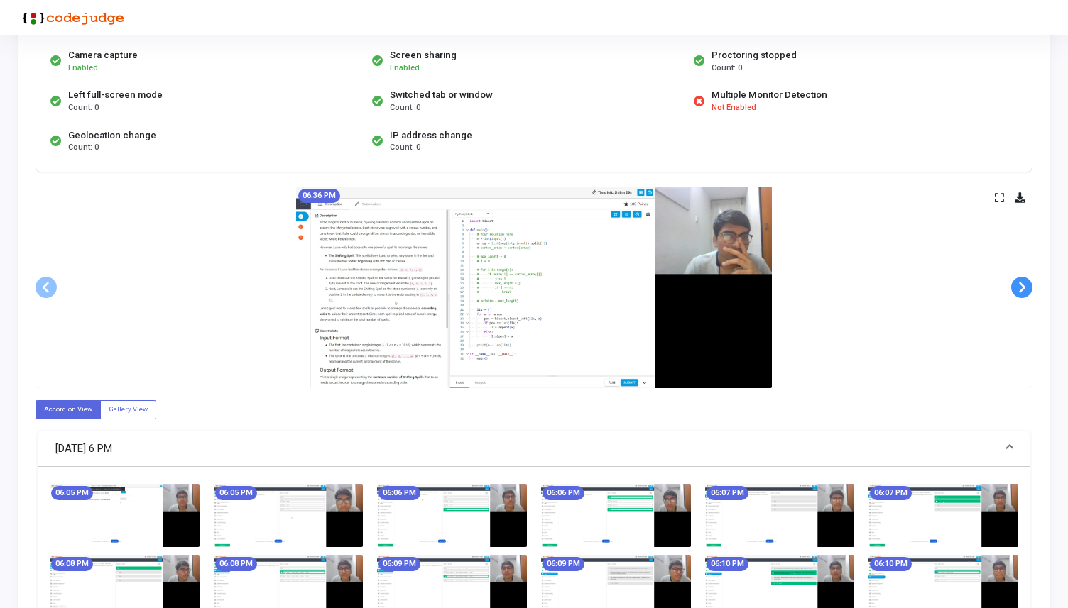
click at [1023, 286] on span at bounding box center [1021, 287] width 21 height 21
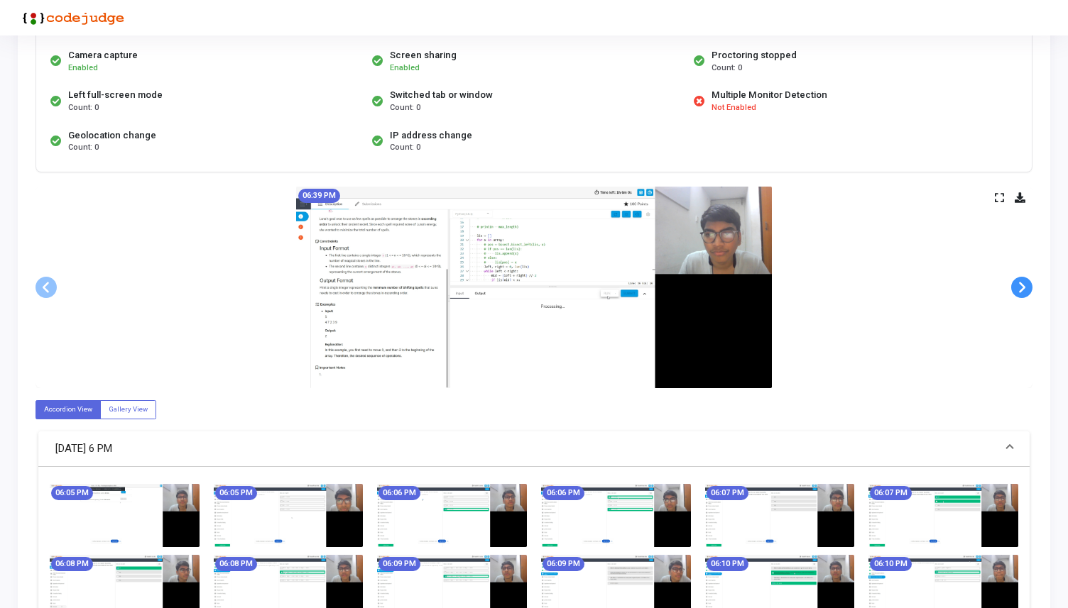
click at [1023, 286] on span at bounding box center [1021, 287] width 21 height 21
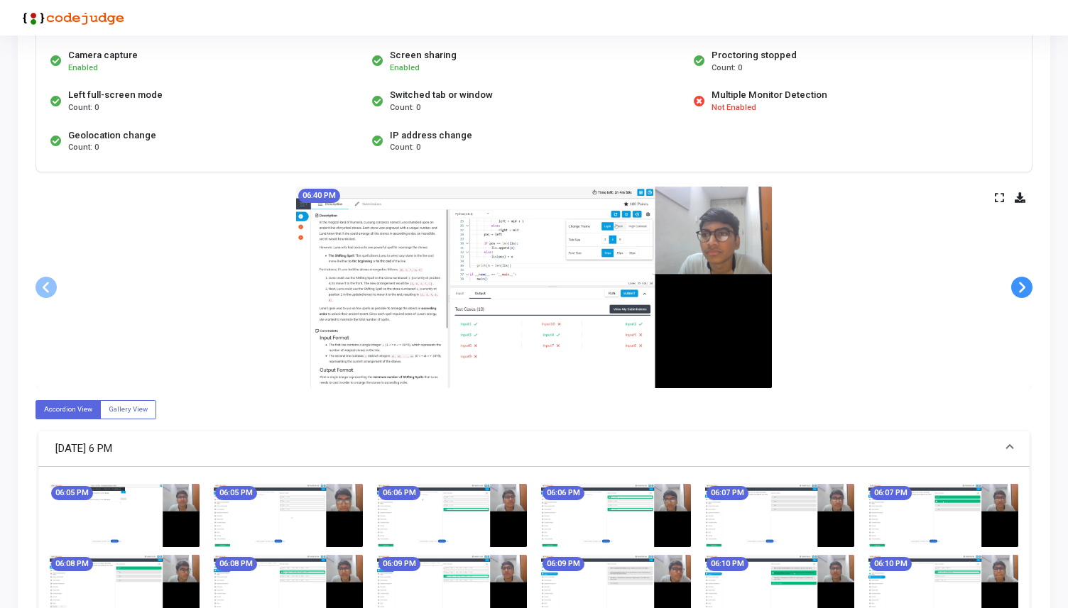
click at [1023, 286] on span at bounding box center [1021, 287] width 21 height 21
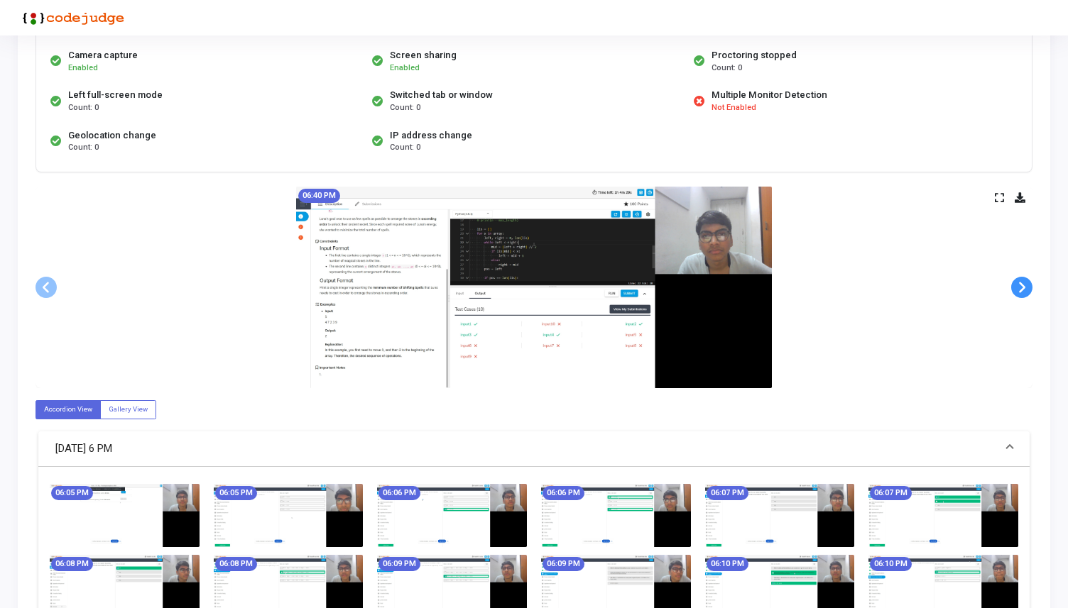
click at [1023, 286] on span at bounding box center [1021, 287] width 21 height 21
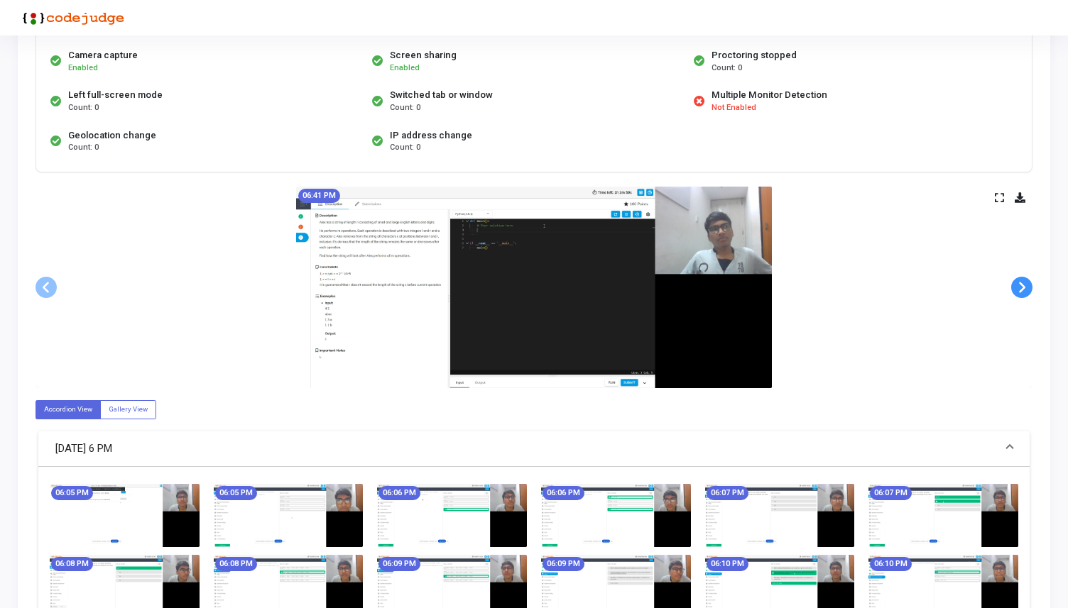
click at [1023, 286] on span at bounding box center [1021, 287] width 21 height 21
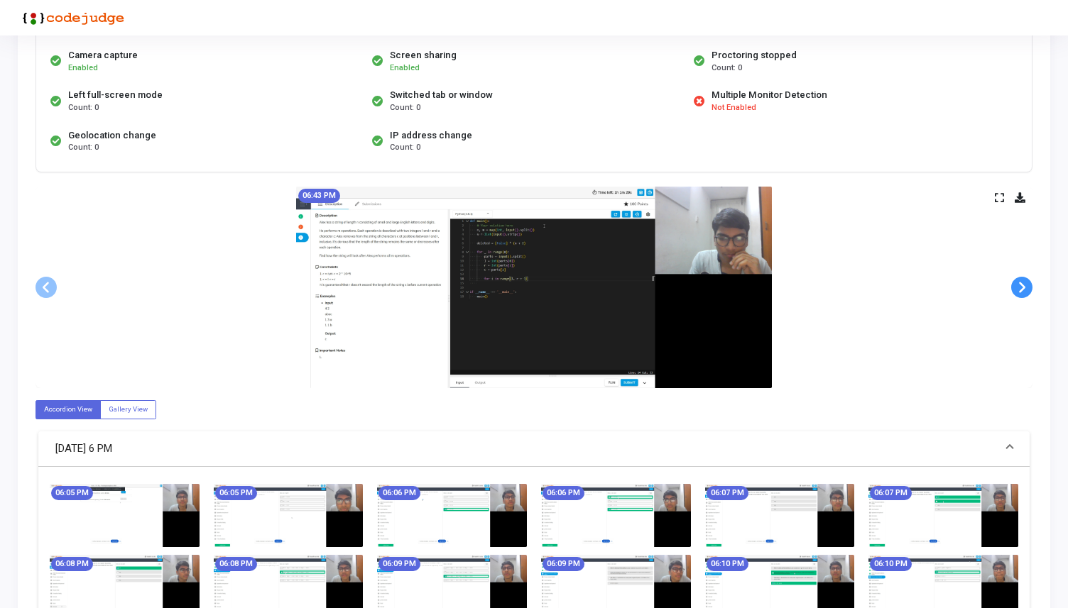
click at [1023, 286] on span at bounding box center [1021, 287] width 21 height 21
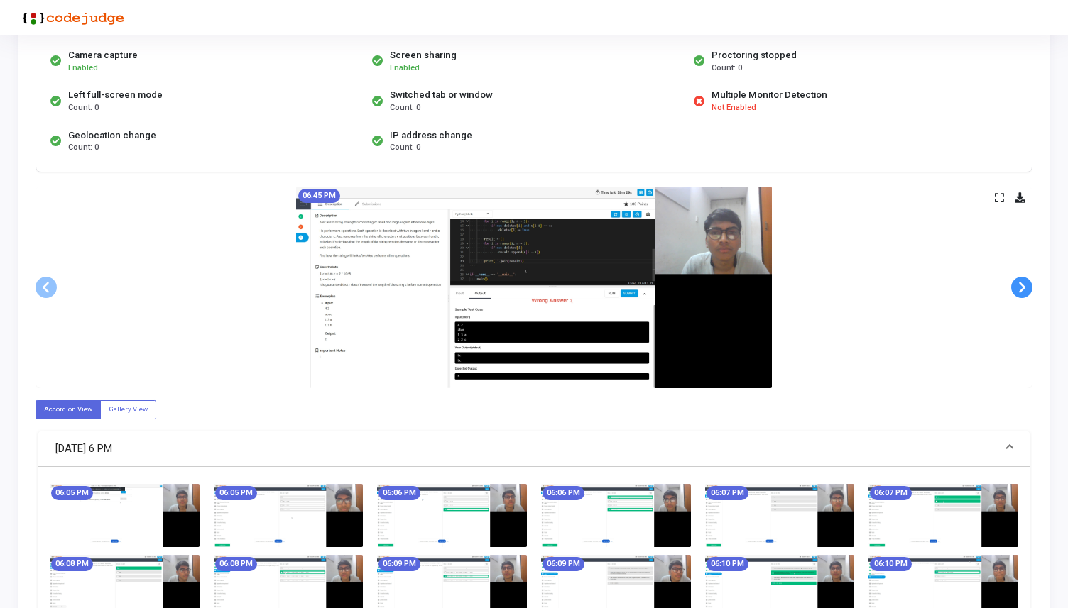
click at [1023, 286] on span at bounding box center [1021, 287] width 21 height 21
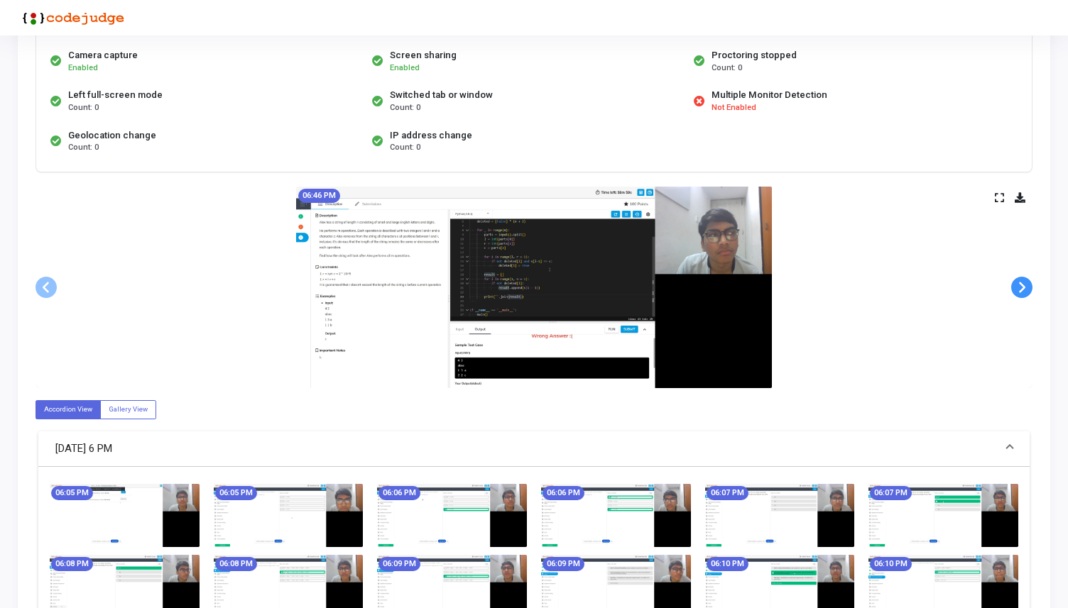
click at [1023, 286] on span at bounding box center [1021, 287] width 21 height 21
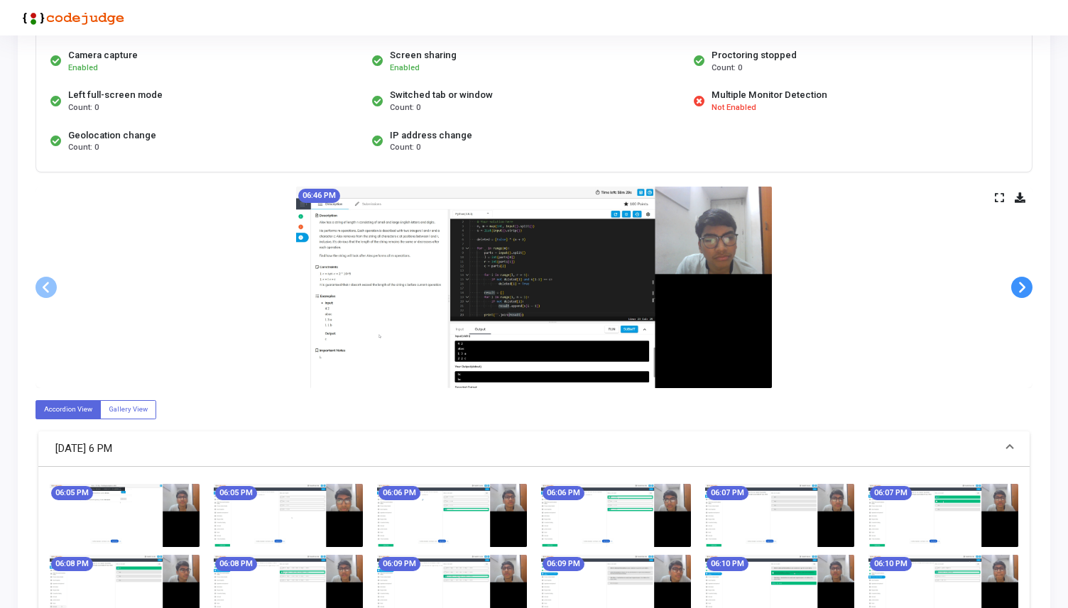
click at [1023, 286] on span at bounding box center [1021, 287] width 21 height 21
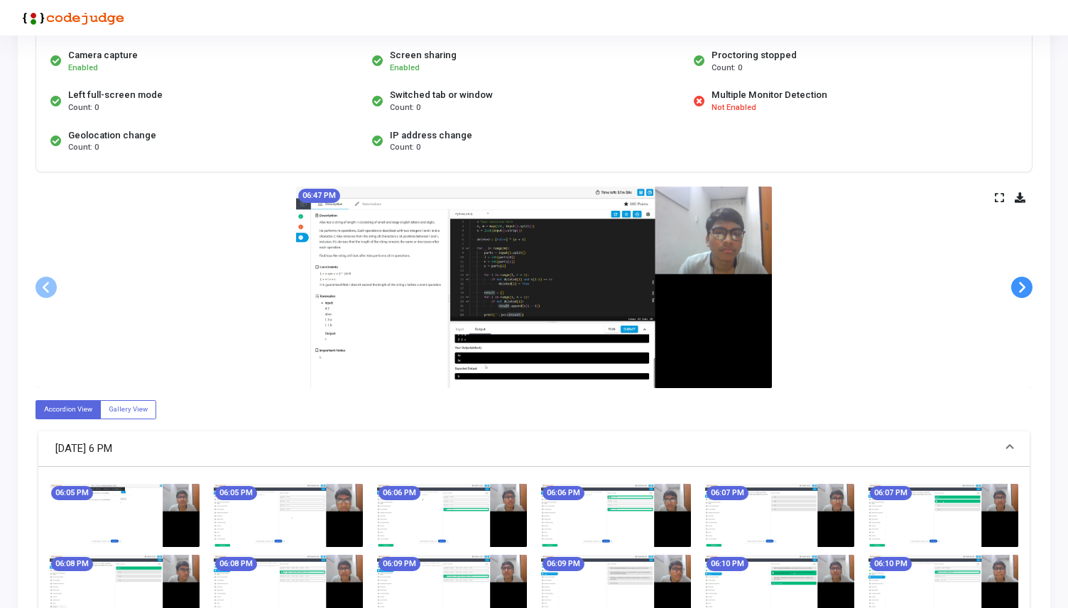
click at [1023, 286] on span at bounding box center [1021, 287] width 21 height 21
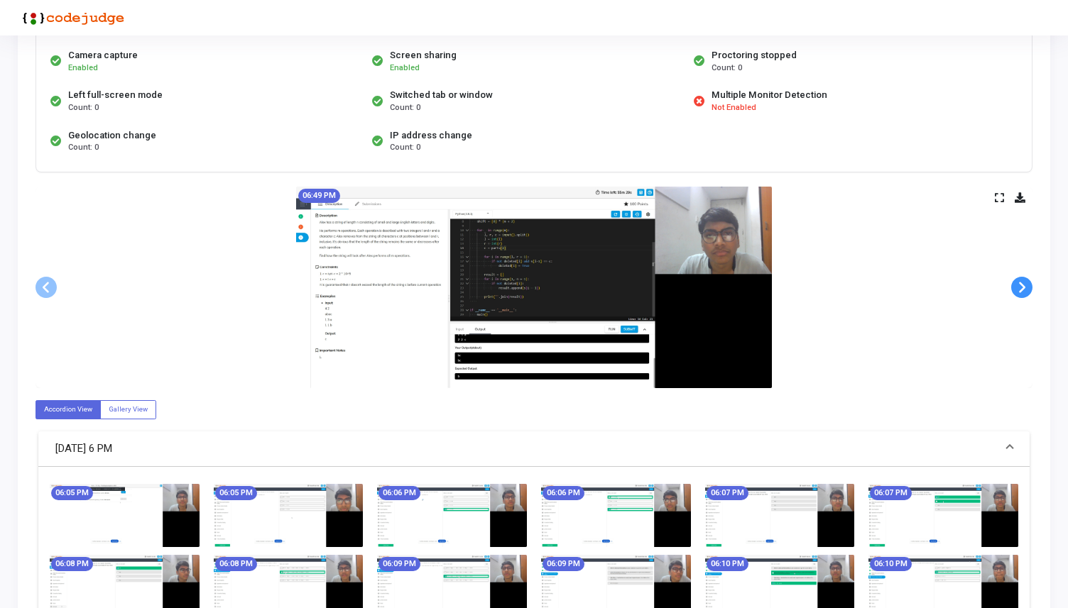
click at [1023, 286] on span at bounding box center [1021, 287] width 21 height 21
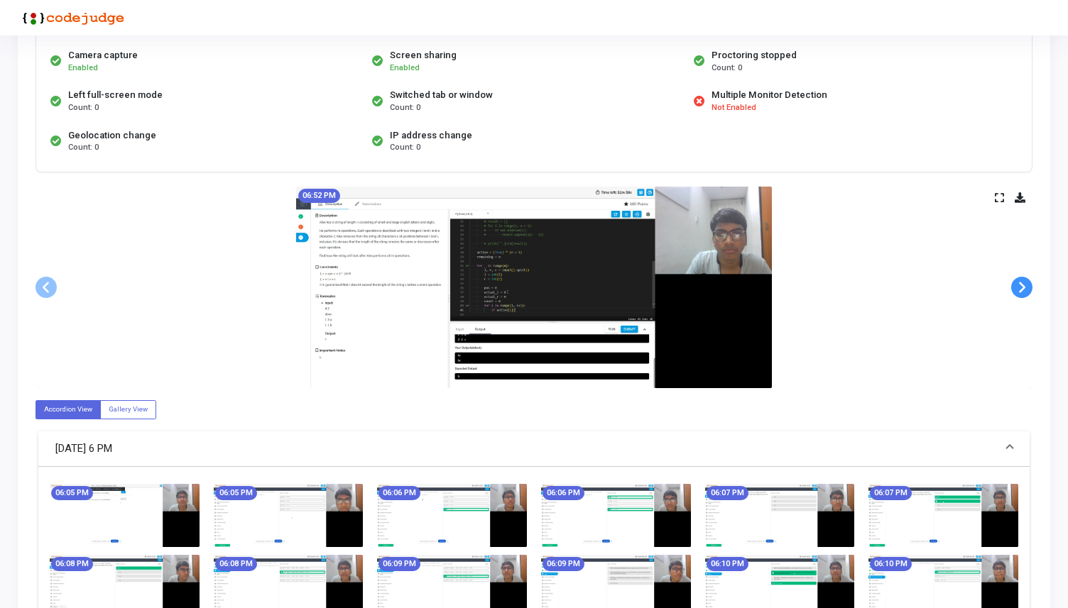
click at [1023, 286] on span at bounding box center [1021, 287] width 21 height 21
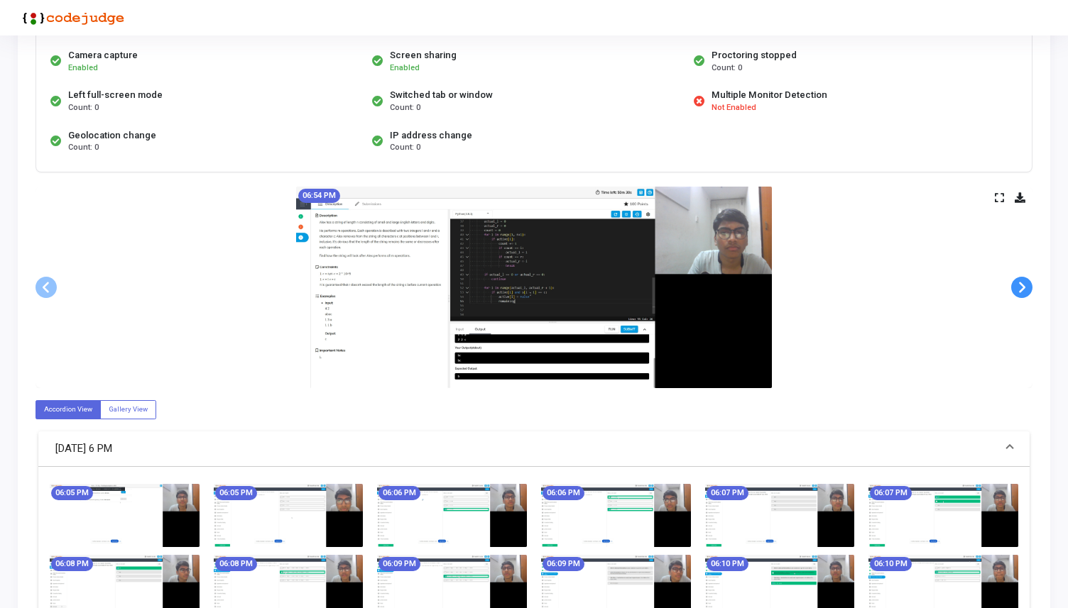
click at [1023, 286] on span at bounding box center [1021, 287] width 21 height 21
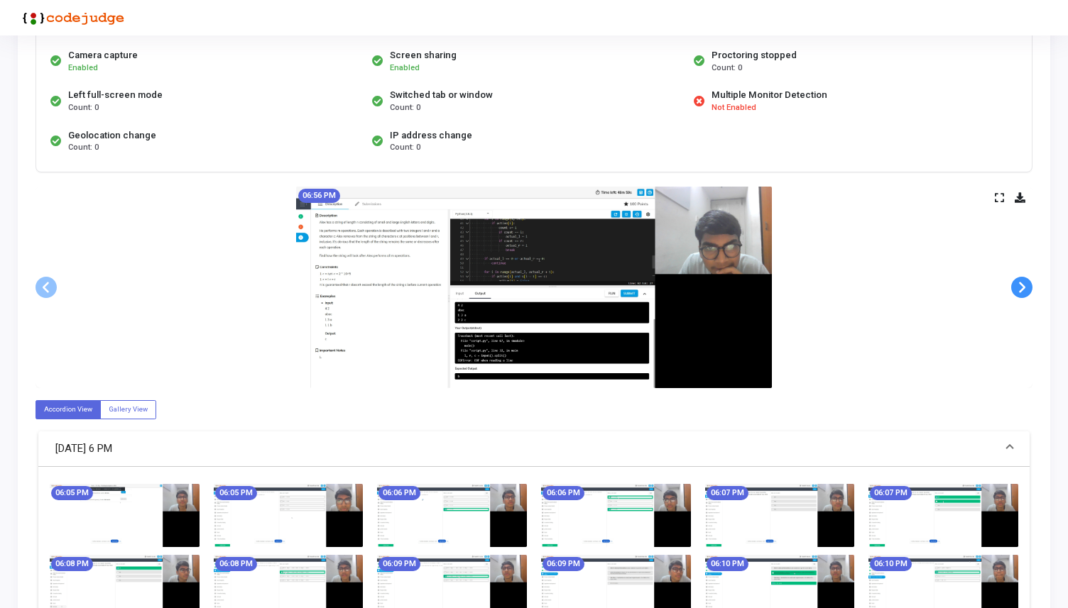
click at [1023, 286] on span at bounding box center [1021, 287] width 21 height 21
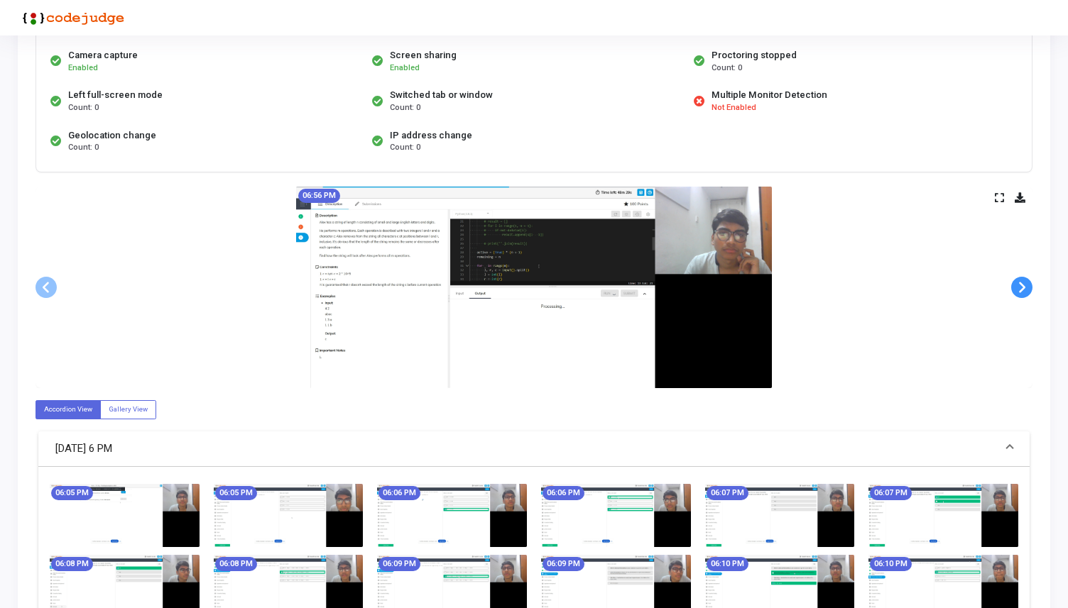
click at [1023, 286] on span at bounding box center [1021, 287] width 21 height 21
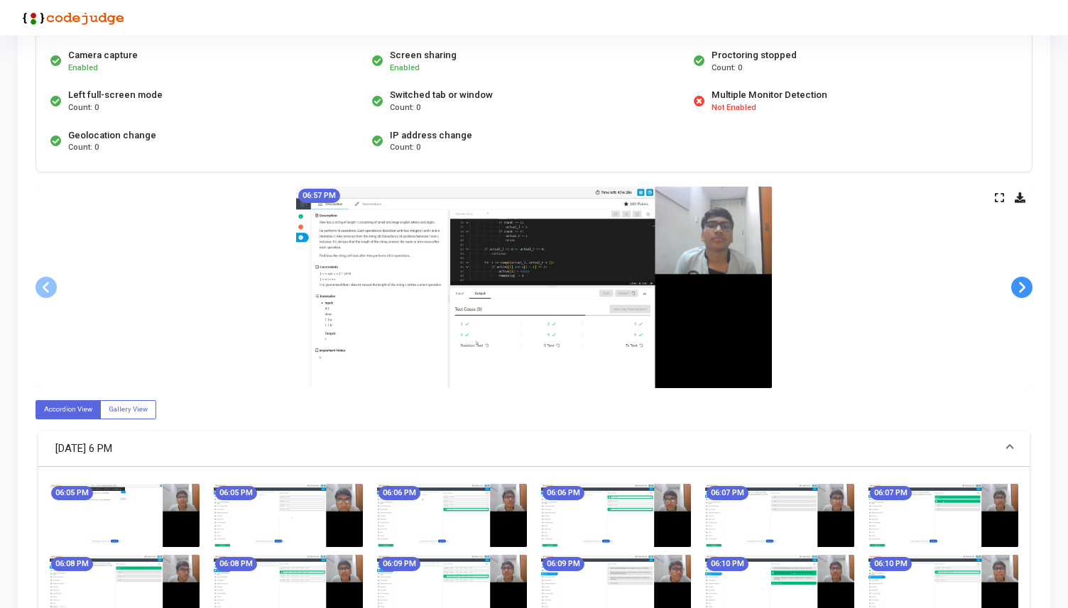
click at [1023, 286] on span at bounding box center [1021, 287] width 21 height 21
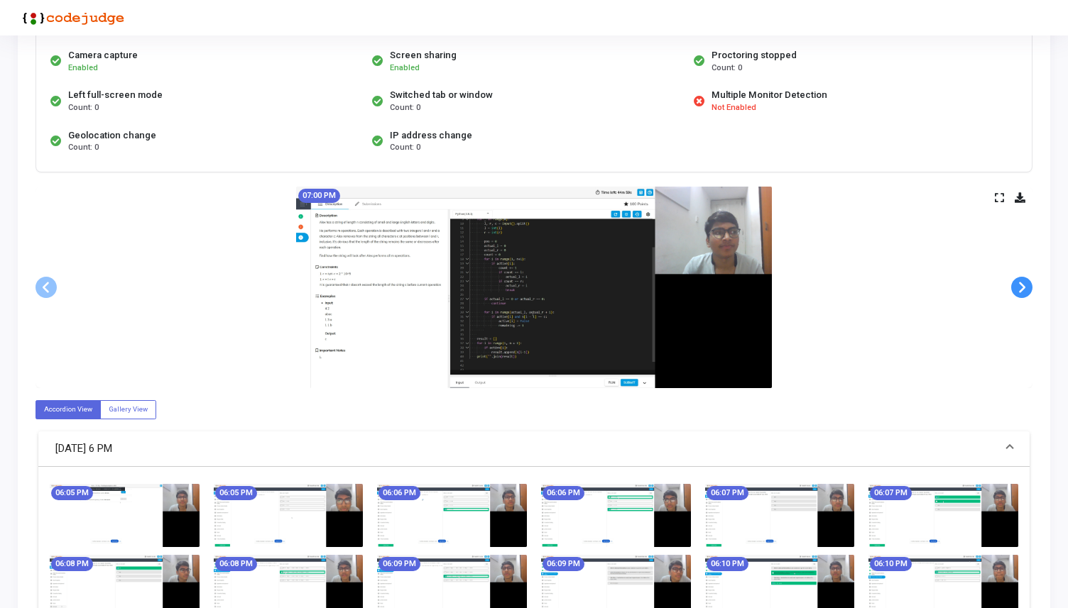
click at [1023, 286] on span at bounding box center [1021, 287] width 21 height 21
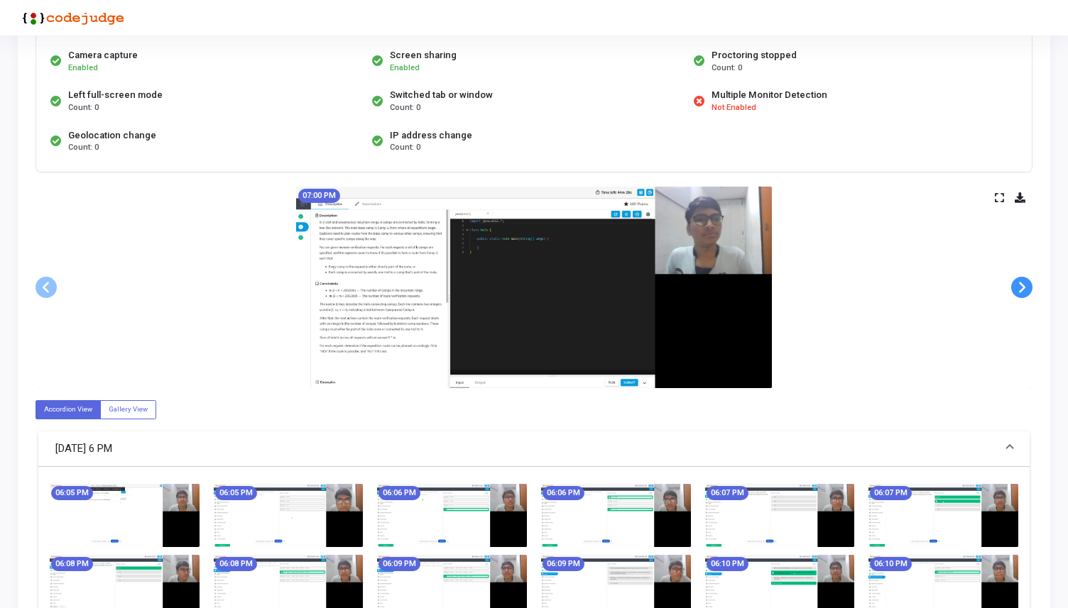
click at [1023, 286] on span at bounding box center [1021, 287] width 21 height 21
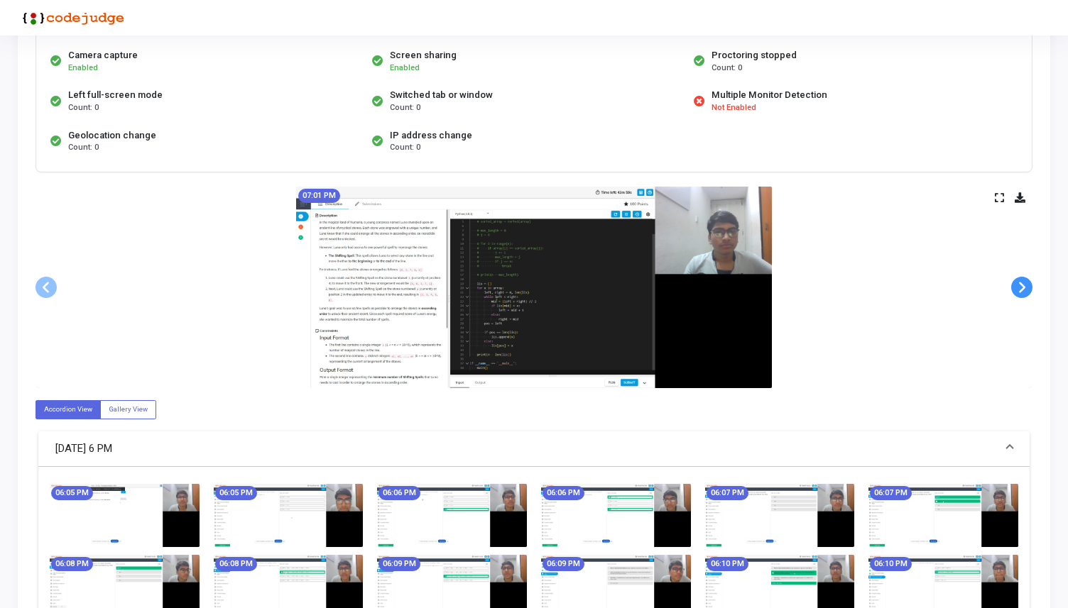
click at [1023, 286] on span at bounding box center [1021, 287] width 21 height 21
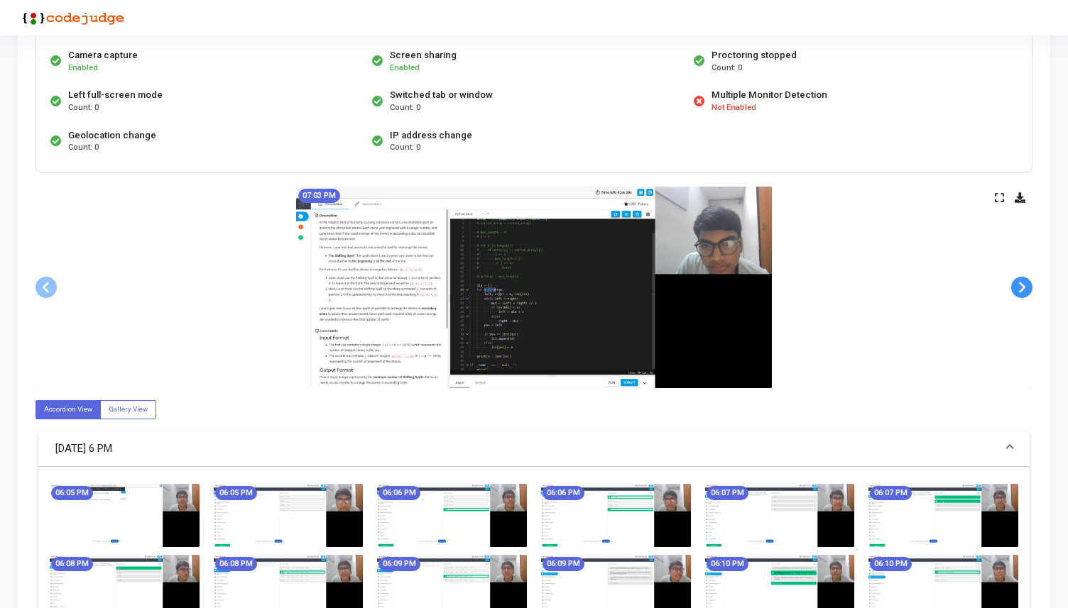
click at [1023, 286] on span at bounding box center [1021, 287] width 21 height 21
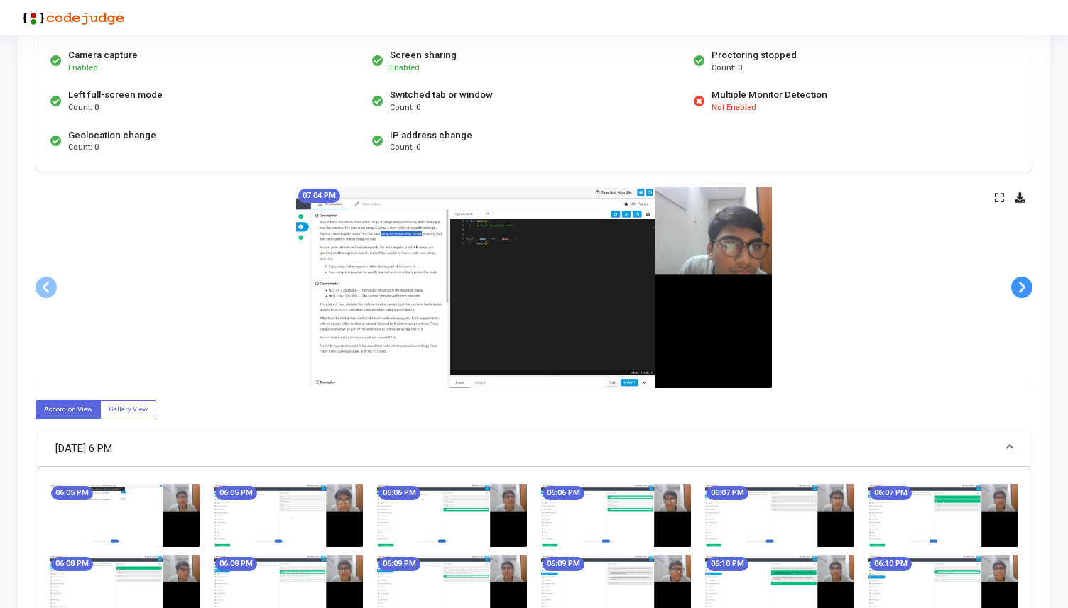
click at [1023, 286] on span at bounding box center [1021, 287] width 21 height 21
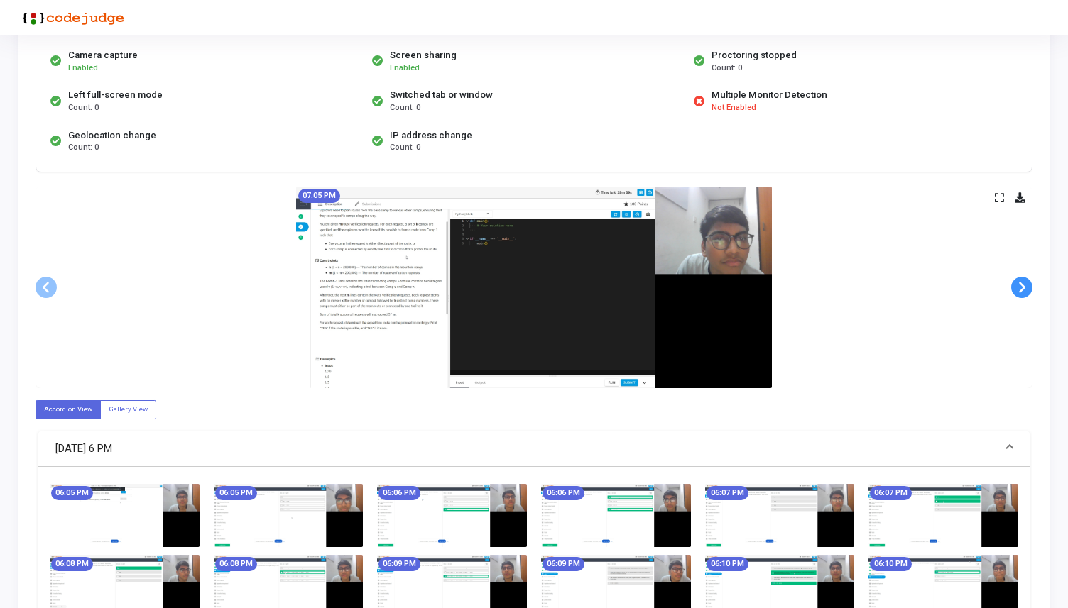
click at [1023, 286] on span at bounding box center [1021, 287] width 21 height 21
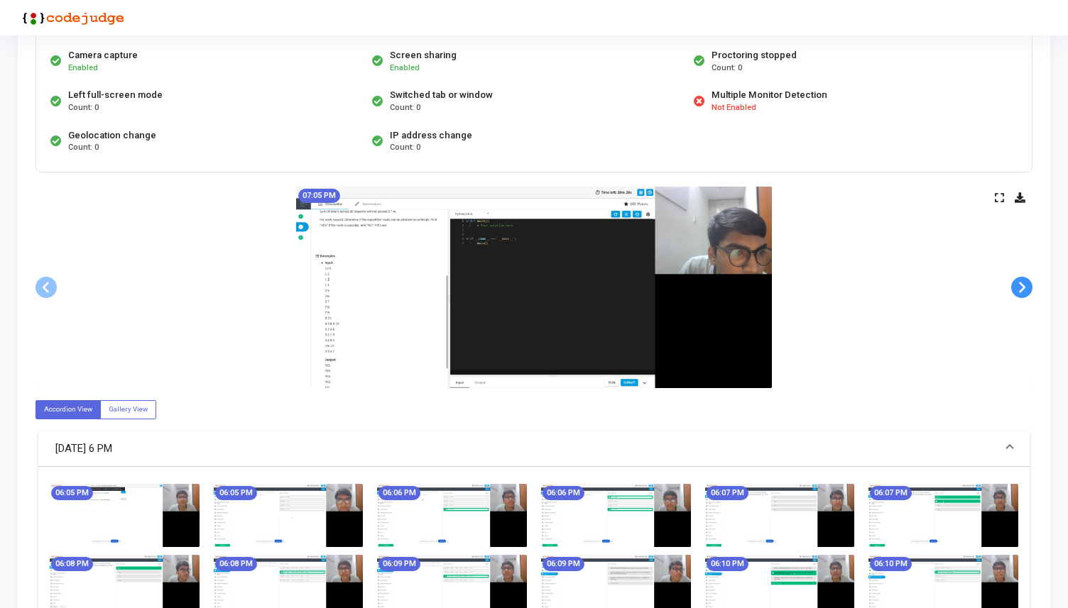
click at [1023, 286] on span at bounding box center [1021, 287] width 21 height 21
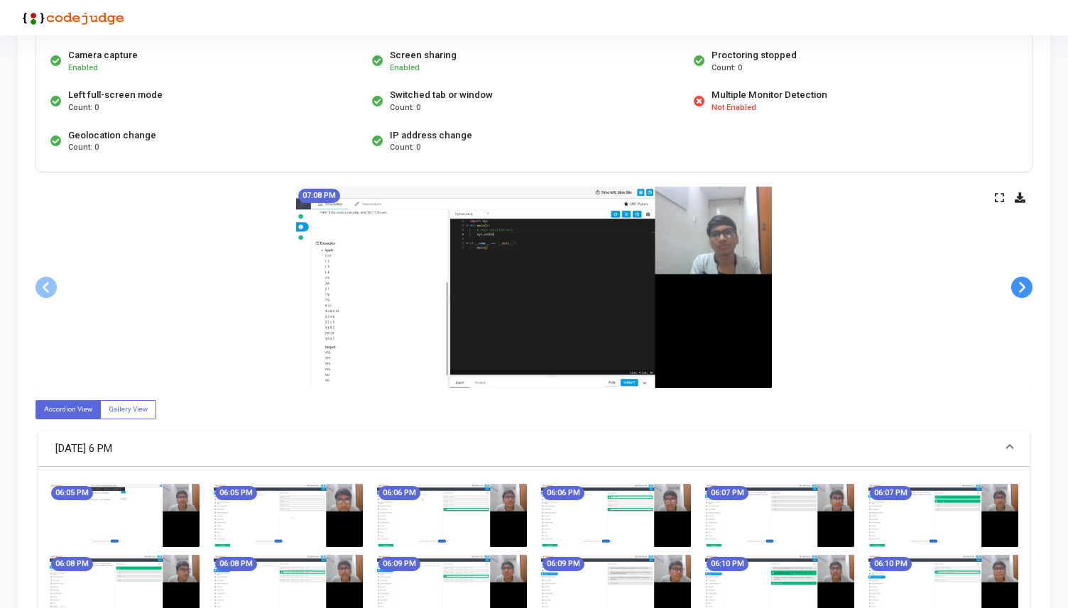
click at [1023, 286] on span at bounding box center [1021, 287] width 21 height 21
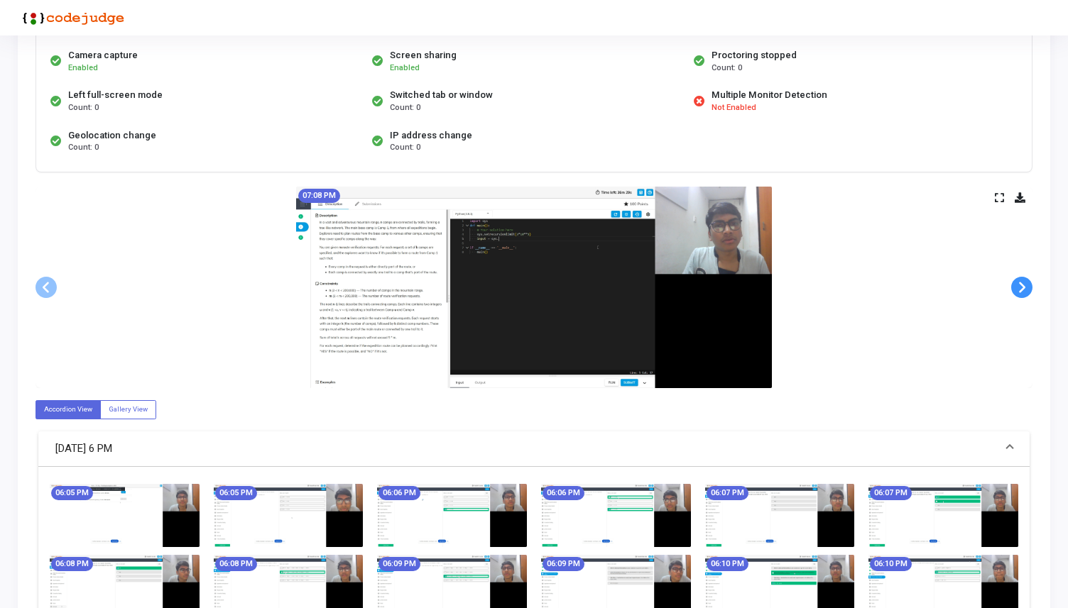
click at [1023, 286] on span at bounding box center [1021, 287] width 21 height 21
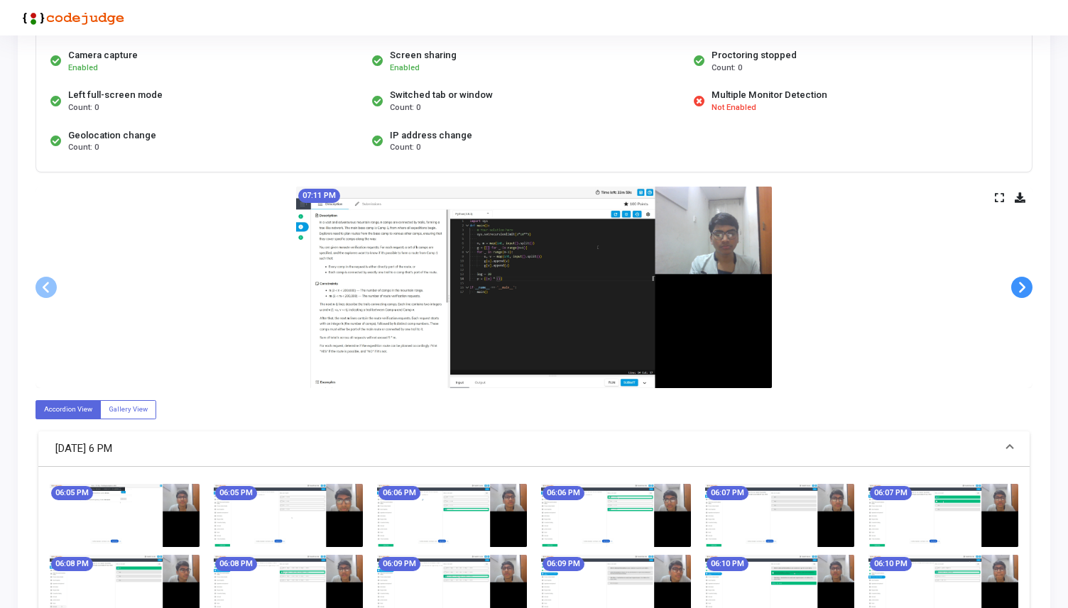
click at [1023, 286] on span at bounding box center [1021, 287] width 21 height 21
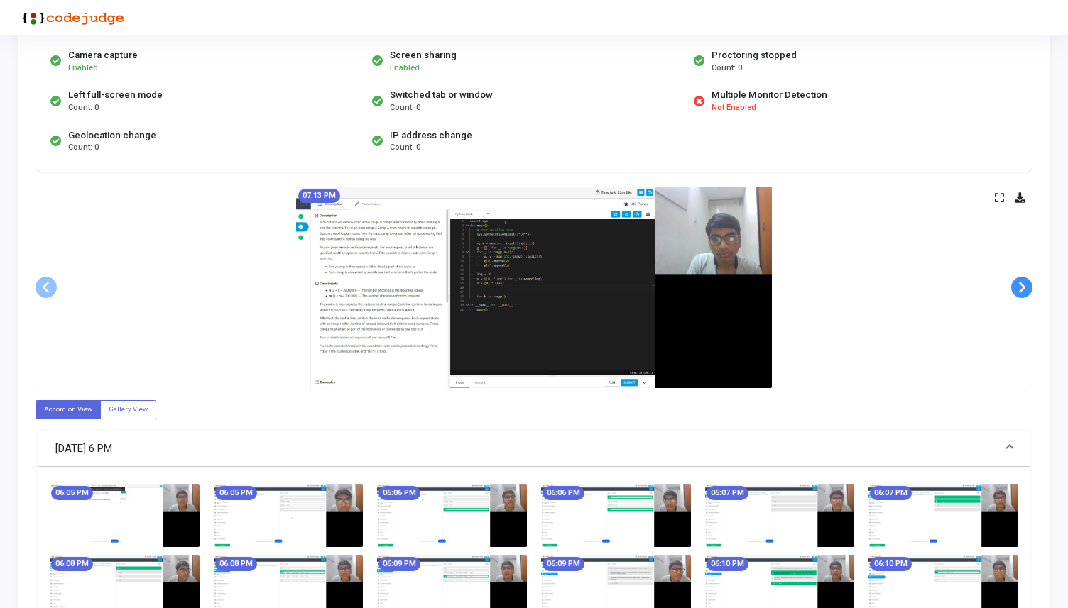
click at [1023, 286] on span at bounding box center [1021, 287] width 21 height 21
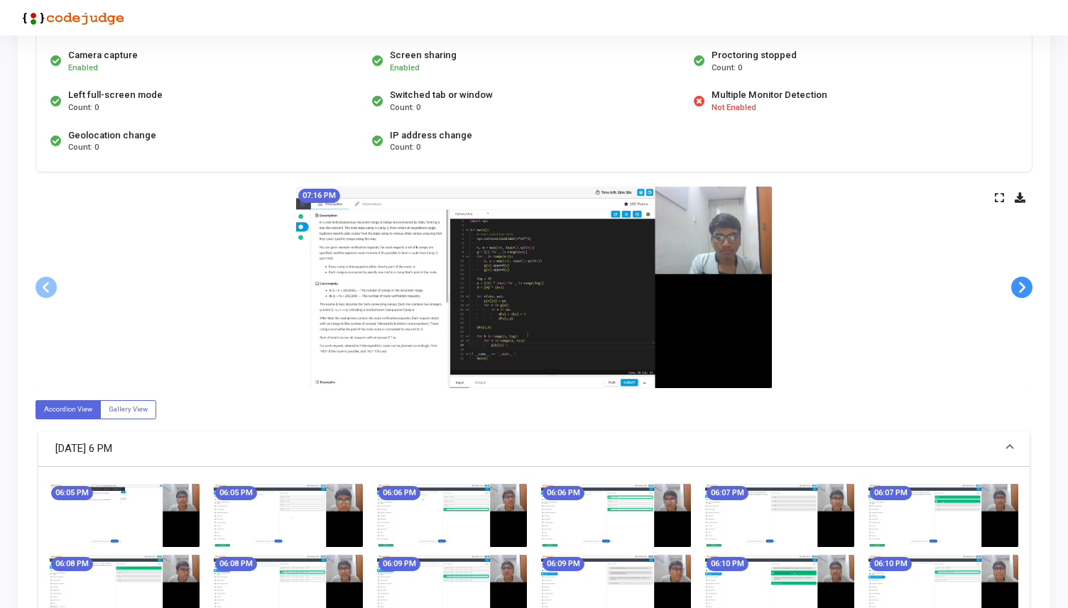
click at [1023, 286] on span at bounding box center [1021, 287] width 21 height 21
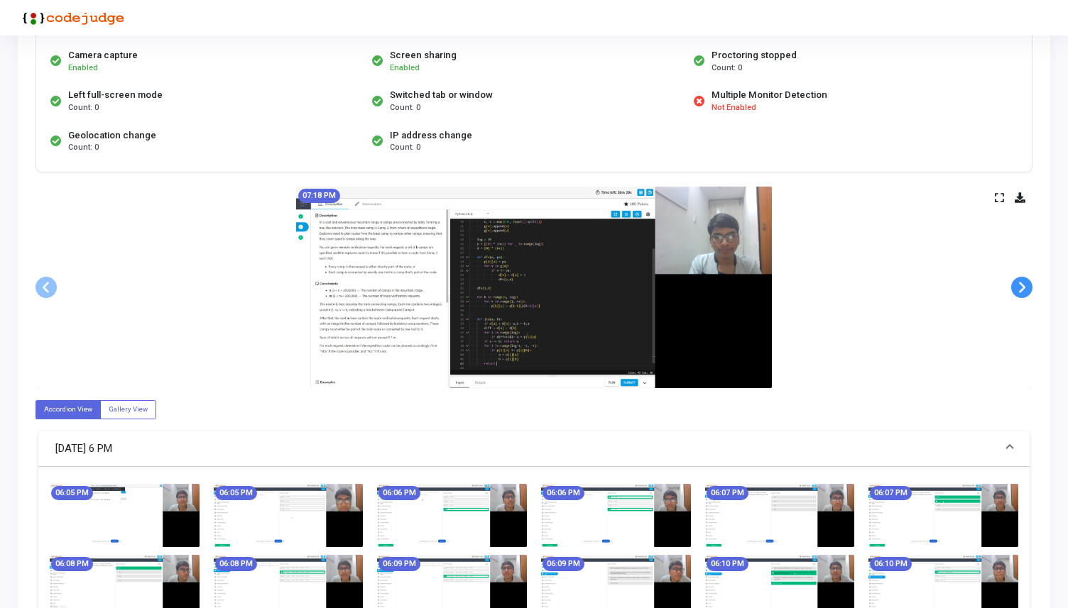
click at [1023, 286] on span at bounding box center [1021, 287] width 21 height 21
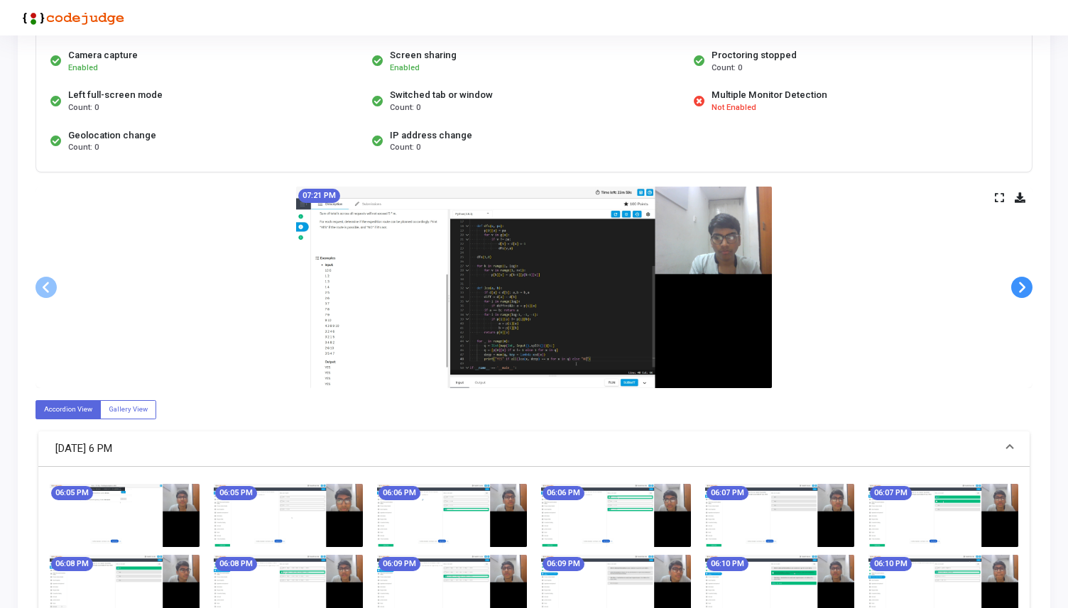
click at [1023, 286] on span at bounding box center [1021, 287] width 21 height 21
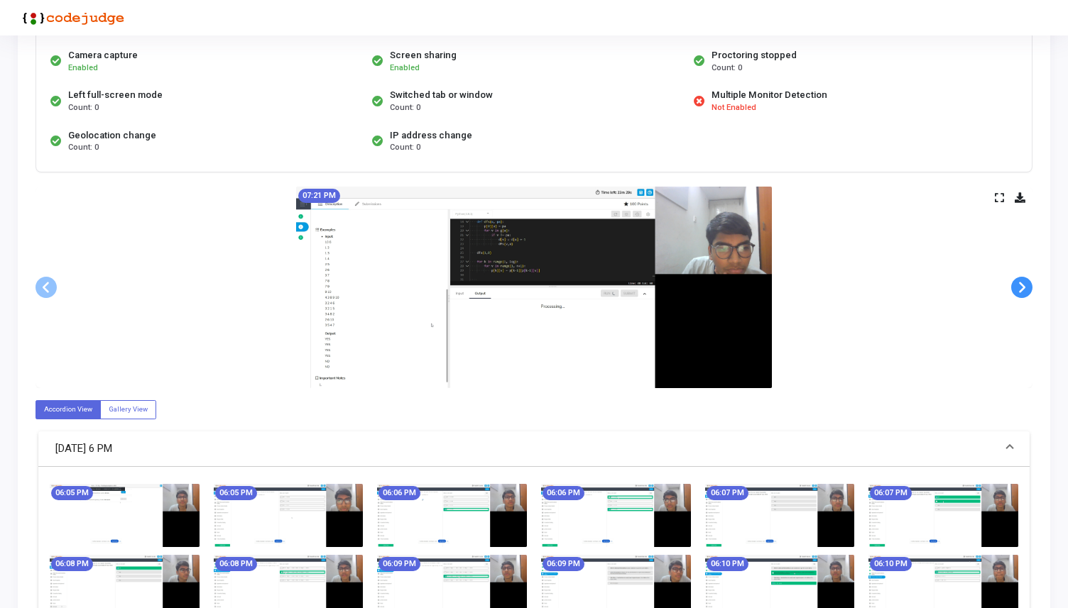
click at [1023, 286] on span at bounding box center [1021, 287] width 21 height 21
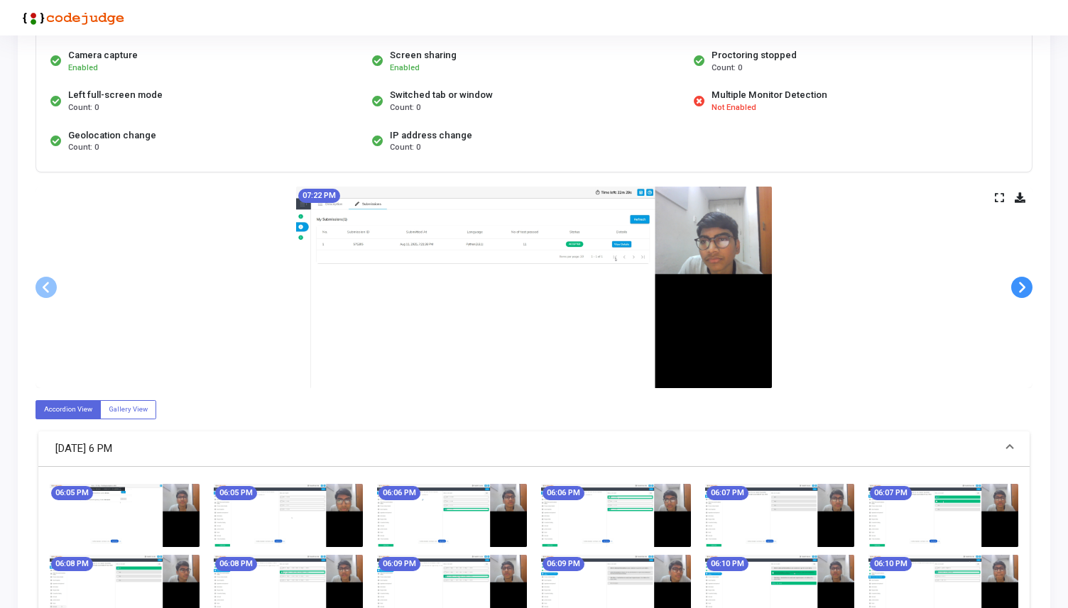
click at [1023, 286] on span at bounding box center [1021, 287] width 21 height 21
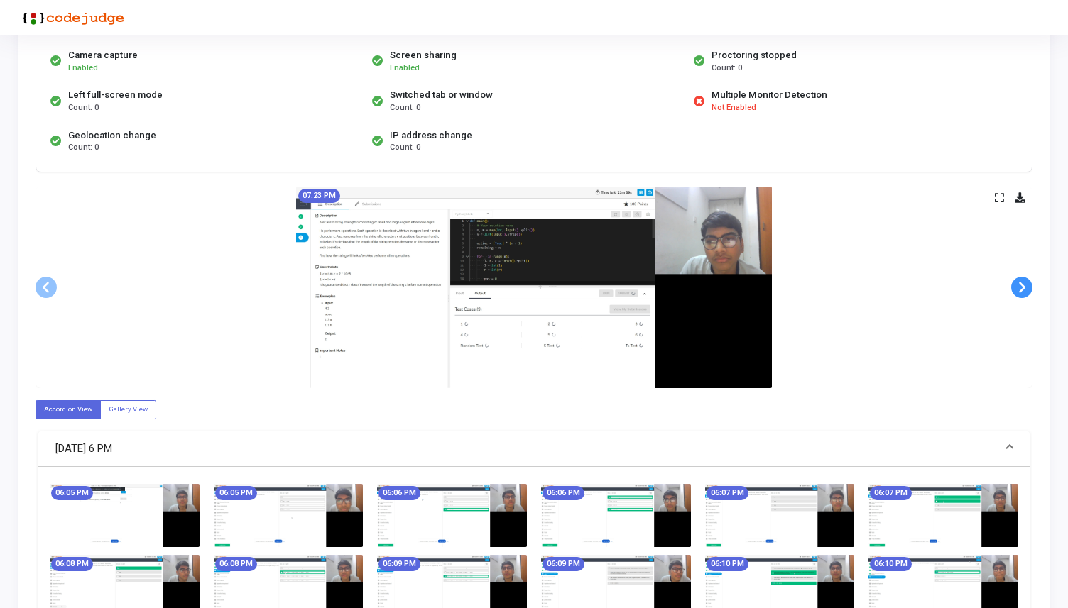
click at [1023, 286] on span at bounding box center [1021, 287] width 21 height 21
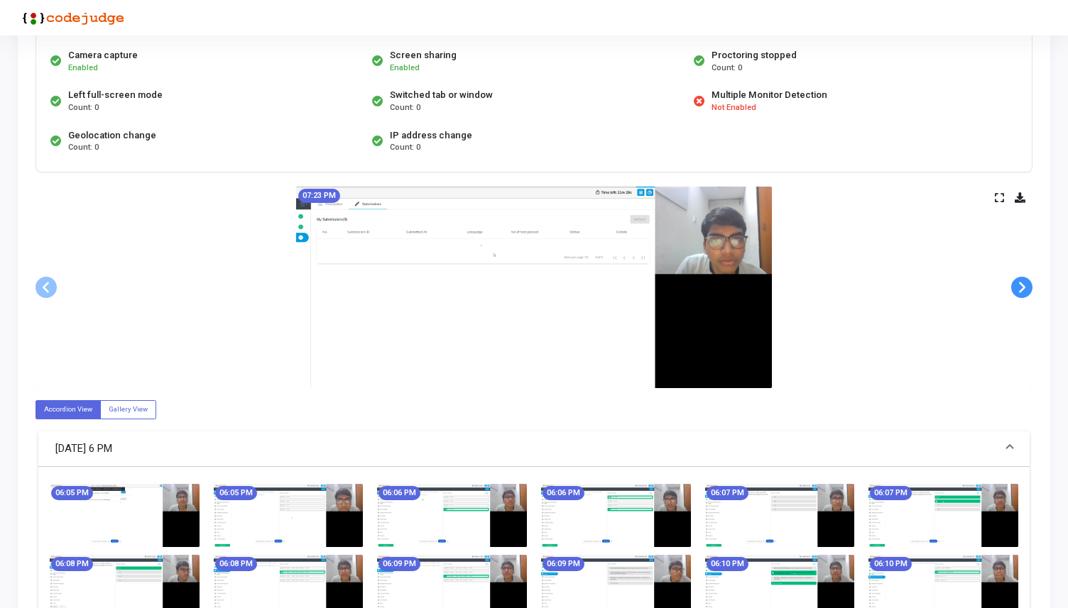
click at [1023, 286] on span at bounding box center [1021, 287] width 21 height 21
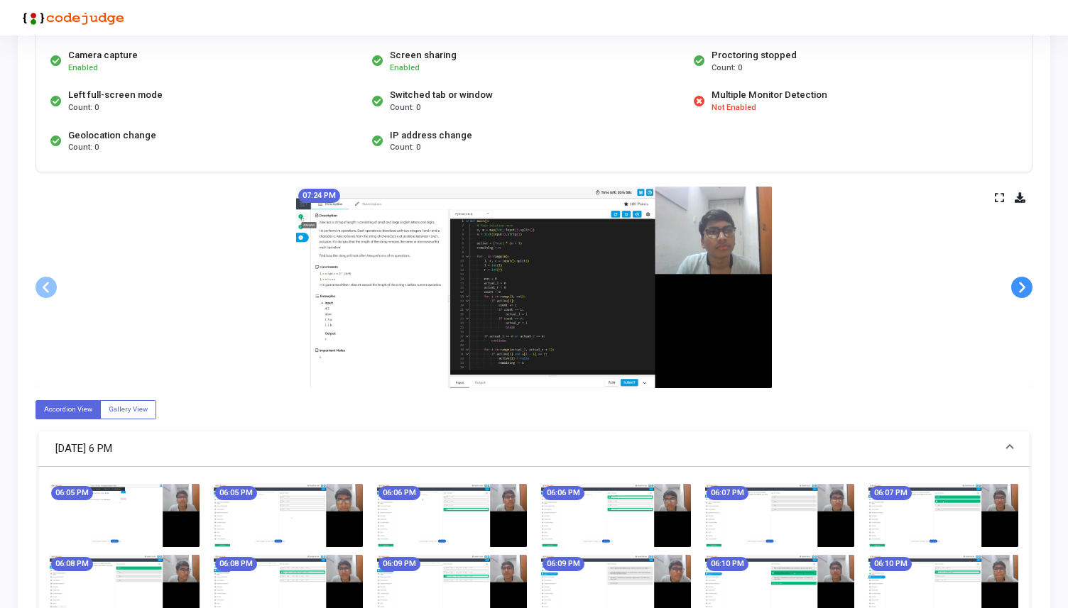
click at [1023, 286] on span at bounding box center [1021, 287] width 21 height 21
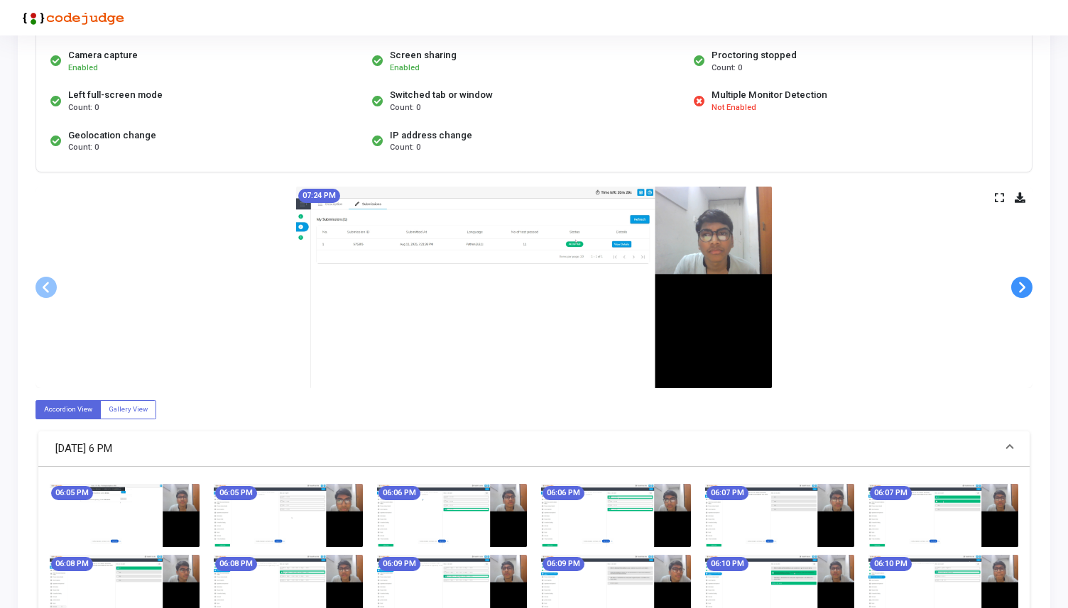
click at [1023, 286] on span at bounding box center [1021, 287] width 21 height 21
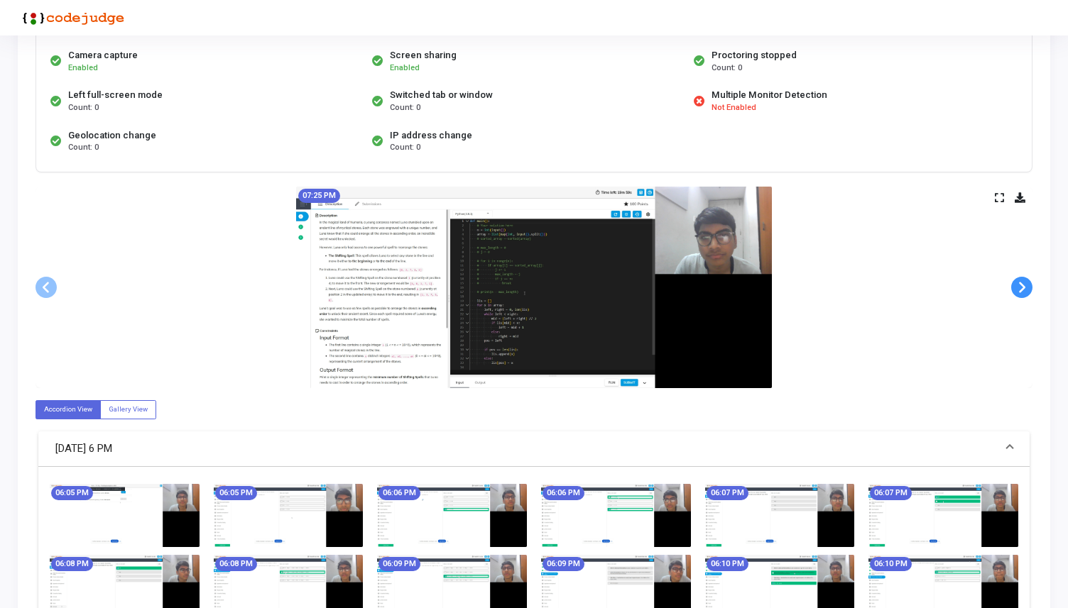
click at [1023, 286] on span at bounding box center [1021, 287] width 21 height 21
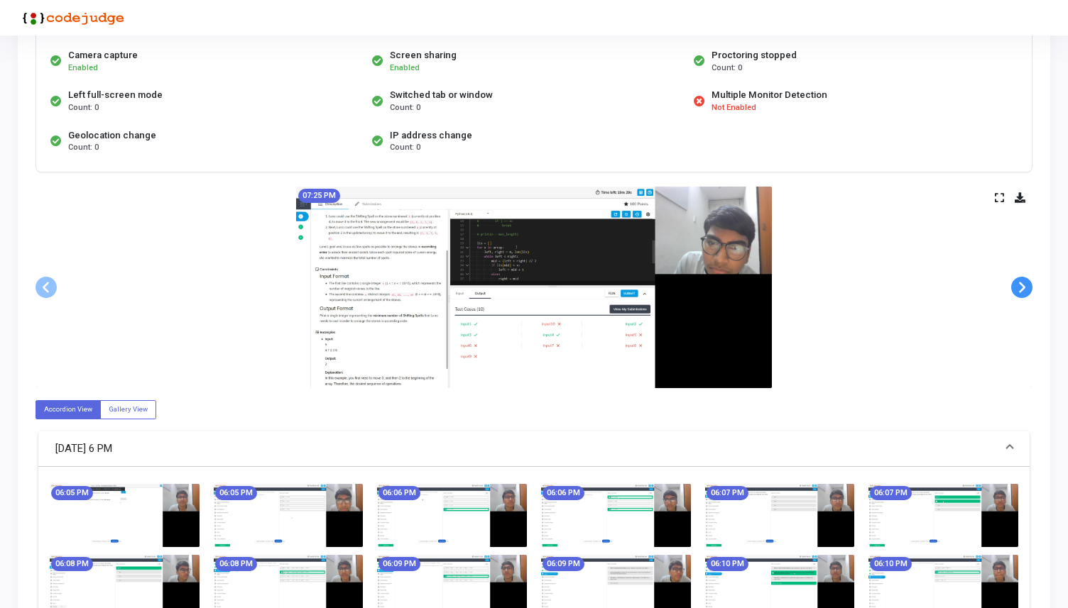
click at [1023, 286] on span at bounding box center [1021, 287] width 21 height 21
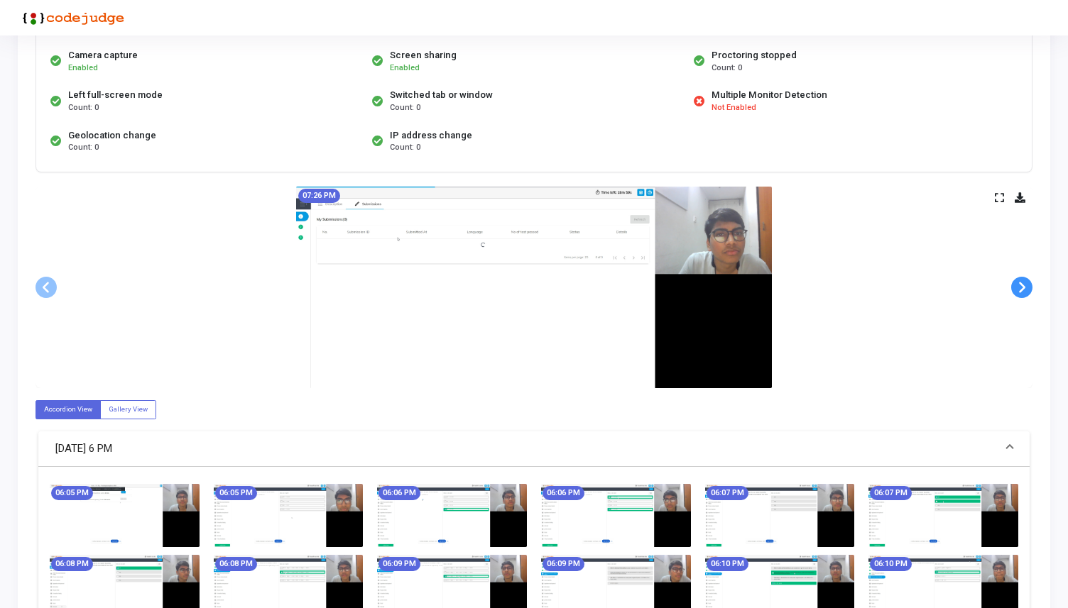
click at [1023, 286] on span at bounding box center [1021, 287] width 21 height 21
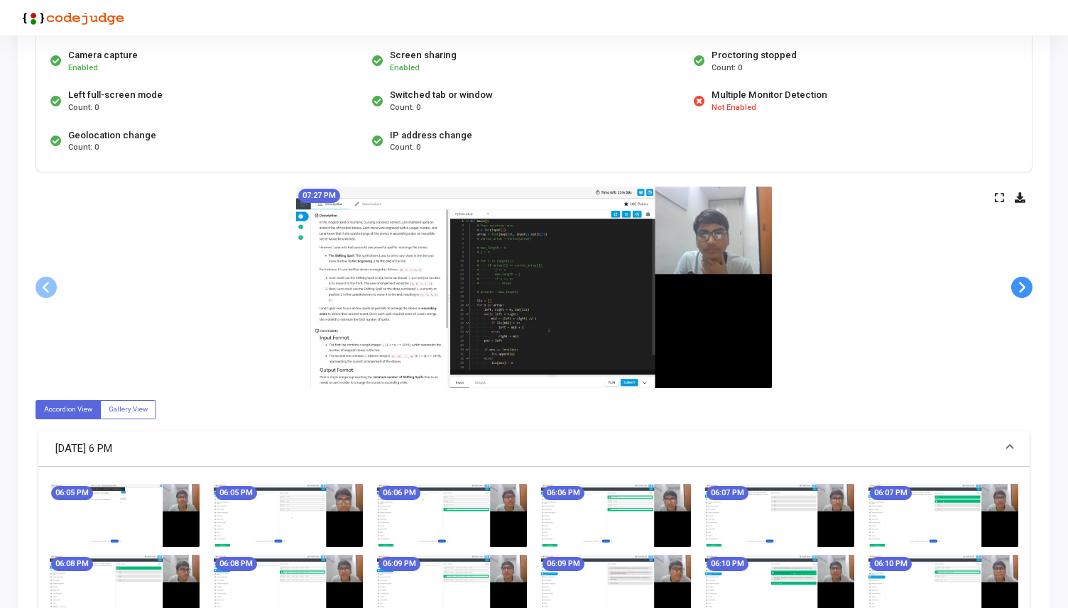
click at [1023, 286] on span at bounding box center [1021, 287] width 21 height 21
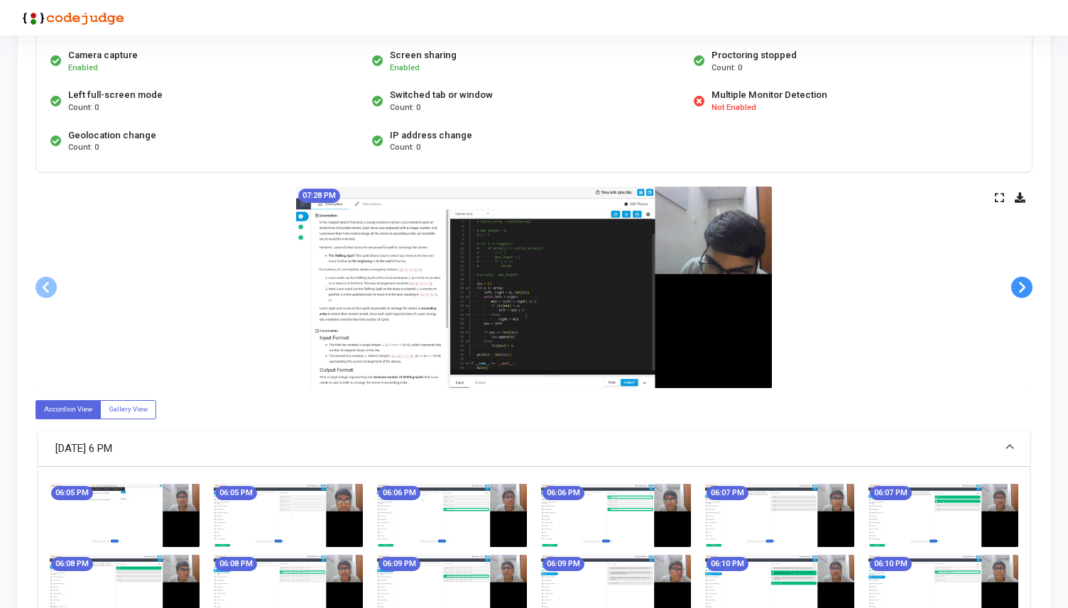
click at [1023, 286] on span at bounding box center [1021, 287] width 21 height 21
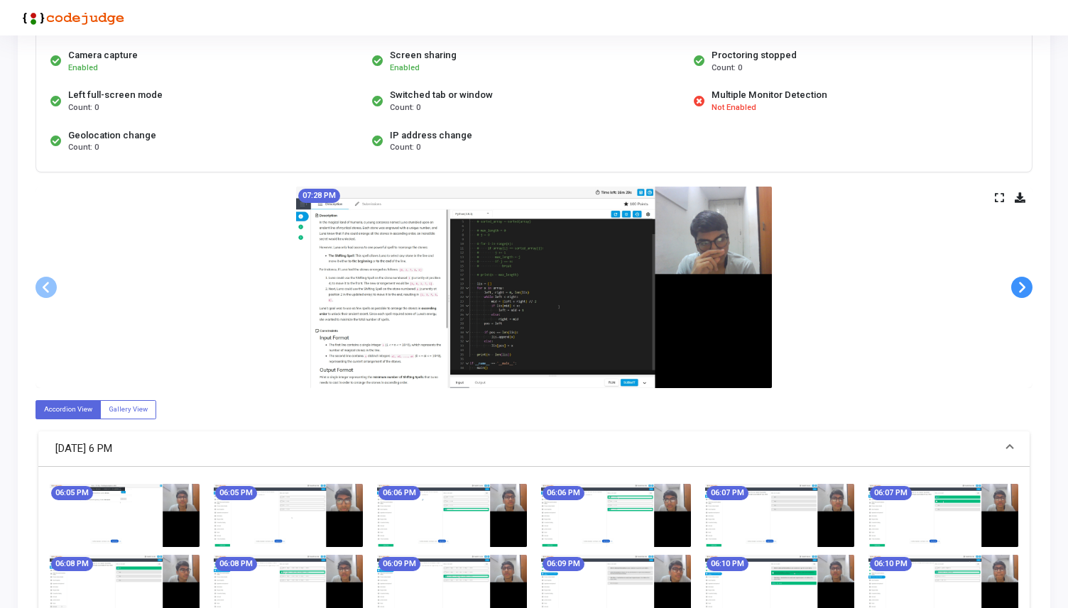
click at [1023, 286] on span at bounding box center [1021, 287] width 21 height 21
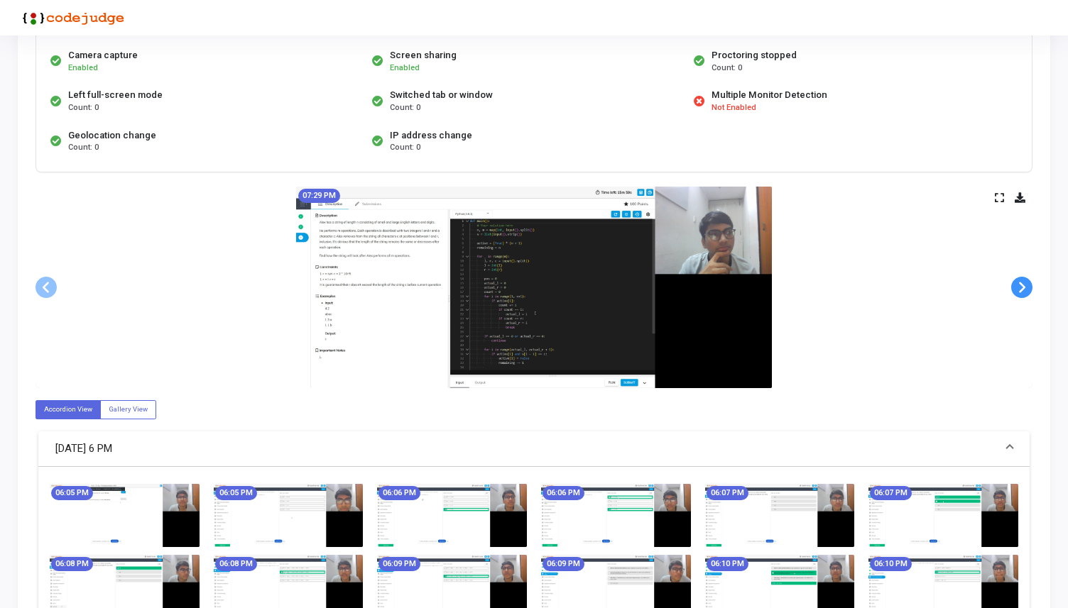
click at [1023, 286] on span at bounding box center [1021, 287] width 21 height 21
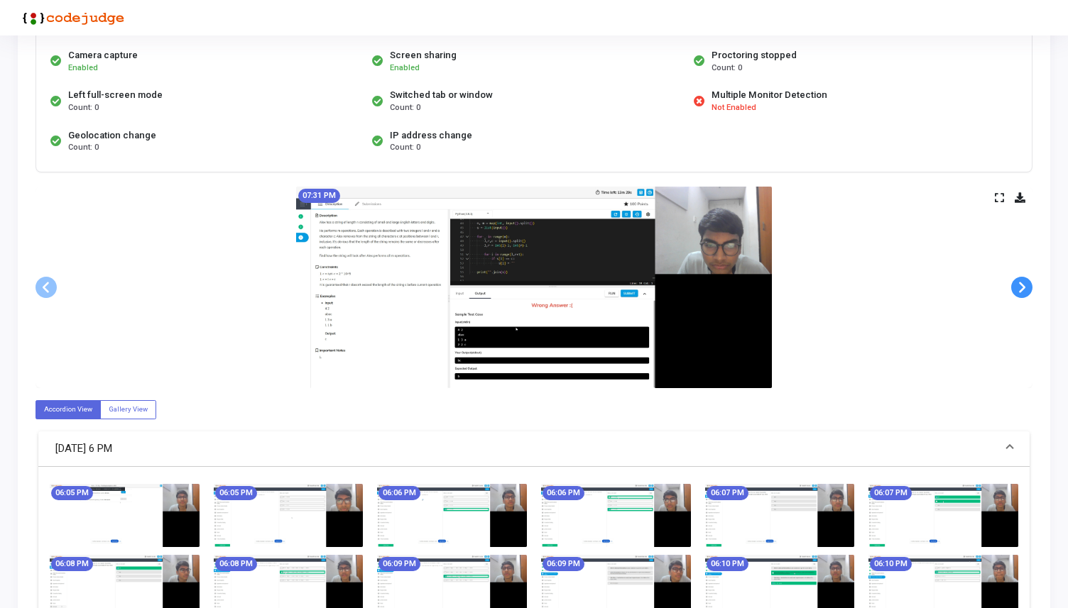
click at [1023, 286] on span at bounding box center [1021, 287] width 21 height 21
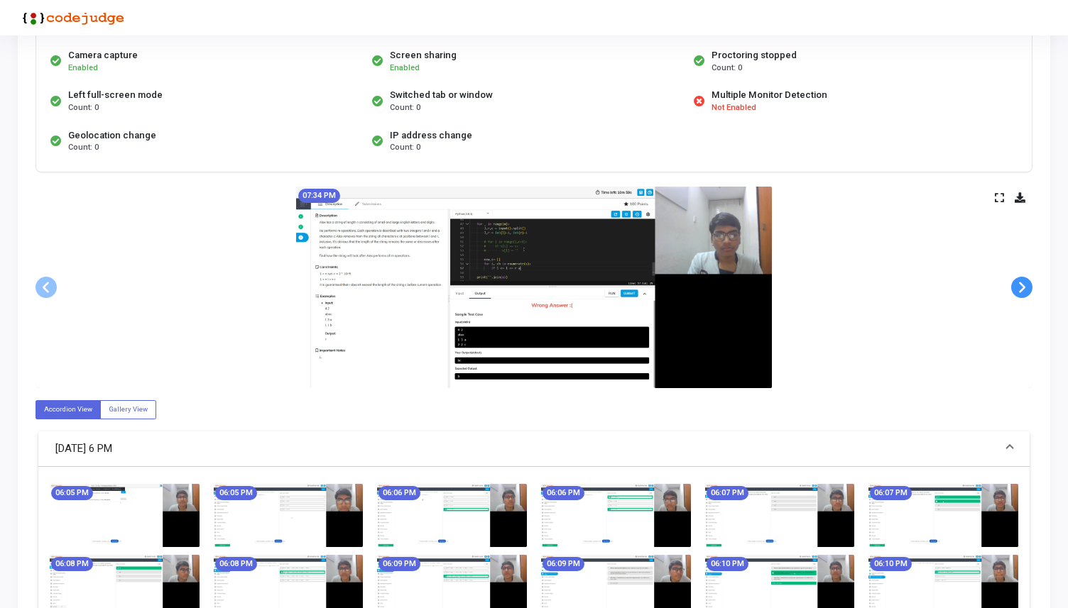
click at [1023, 286] on span at bounding box center [1021, 287] width 21 height 21
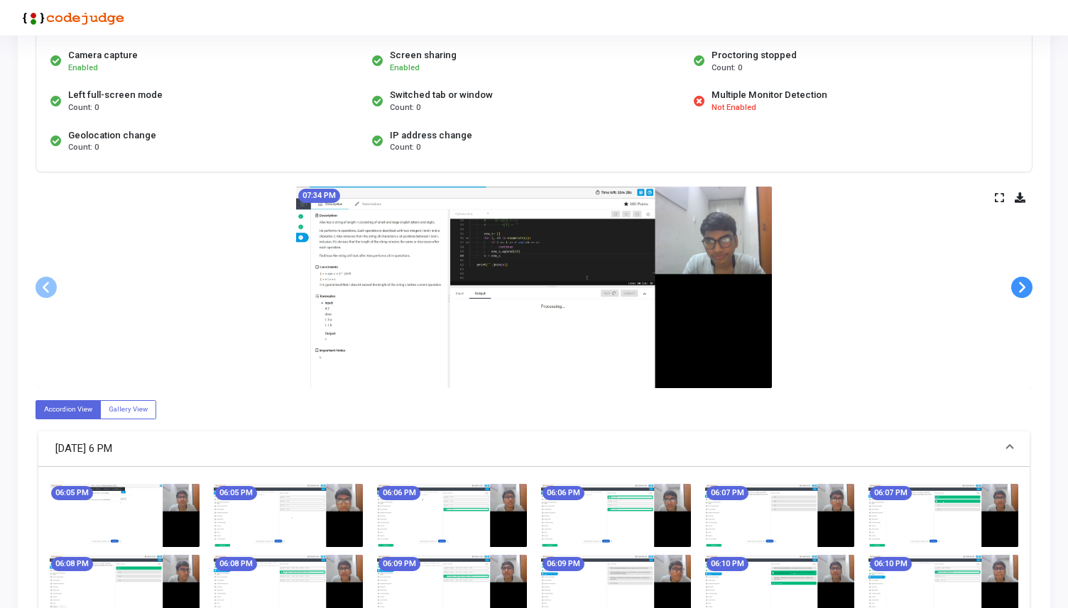
click at [1023, 286] on span at bounding box center [1021, 287] width 21 height 21
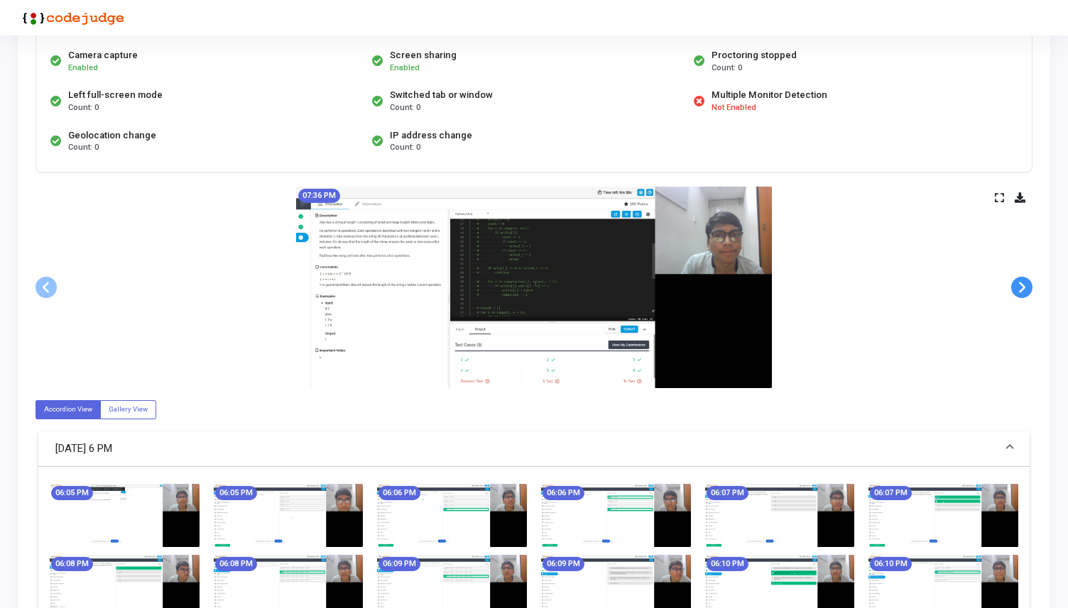
click at [1023, 286] on span at bounding box center [1021, 287] width 21 height 21
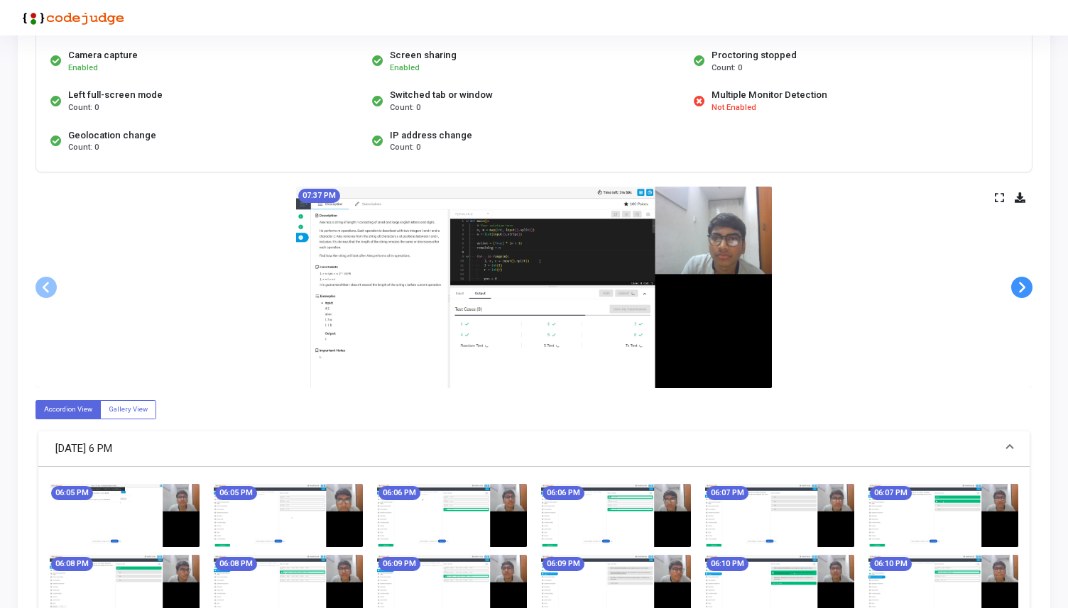
click at [1023, 286] on span at bounding box center [1021, 287] width 21 height 21
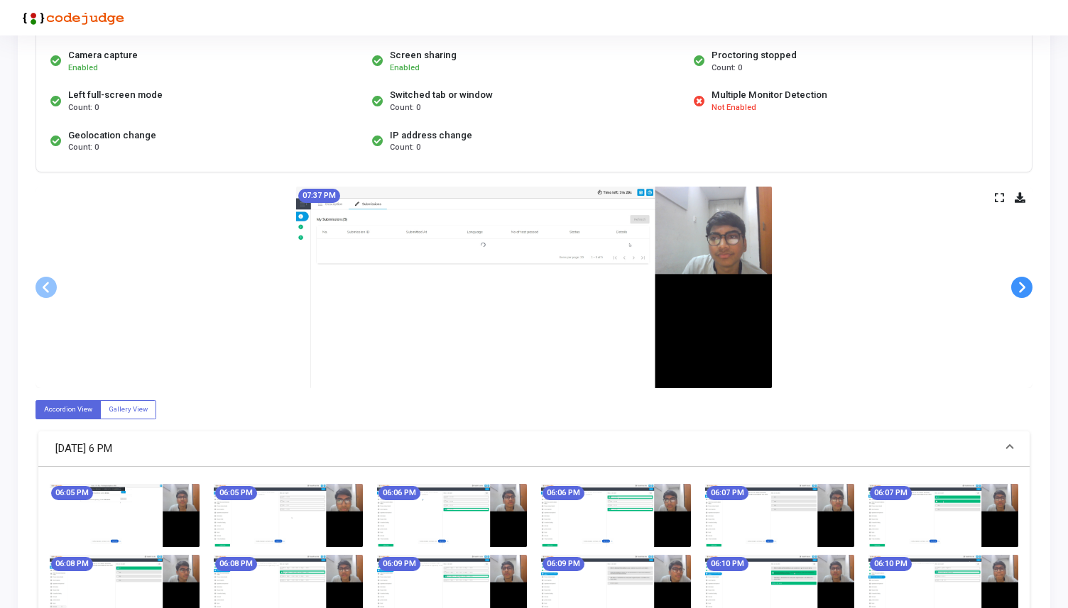
click at [1023, 286] on span at bounding box center [1021, 287] width 21 height 21
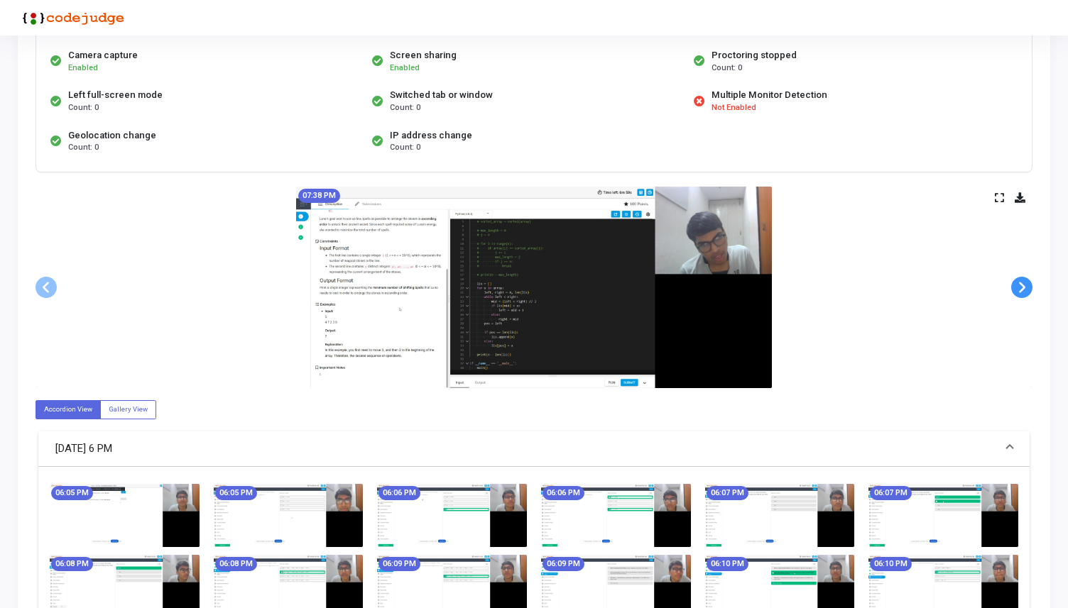
click at [1023, 286] on span at bounding box center [1021, 287] width 21 height 21
